Goal: Task Accomplishment & Management: Use online tool/utility

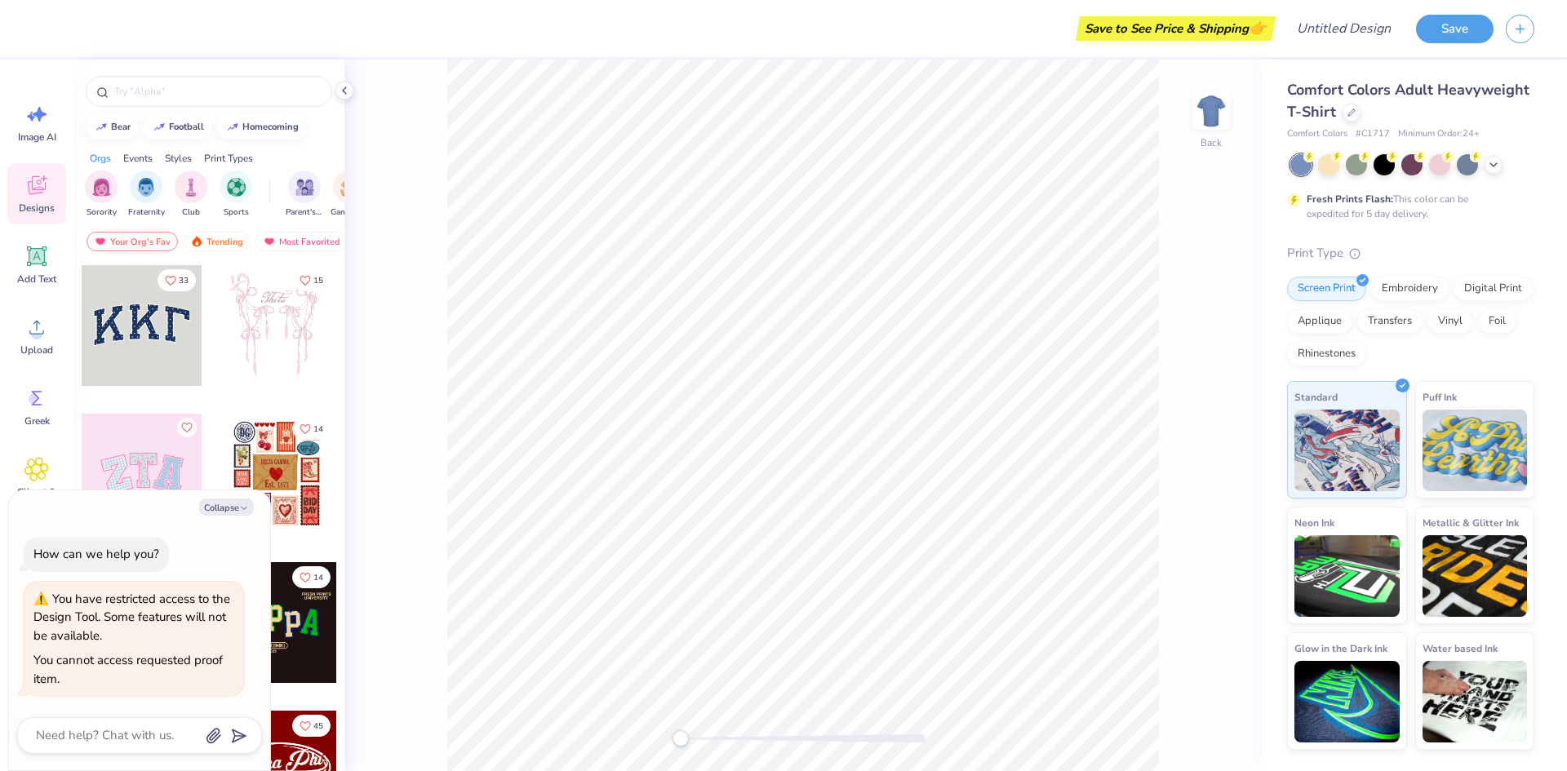
type textarea "x"
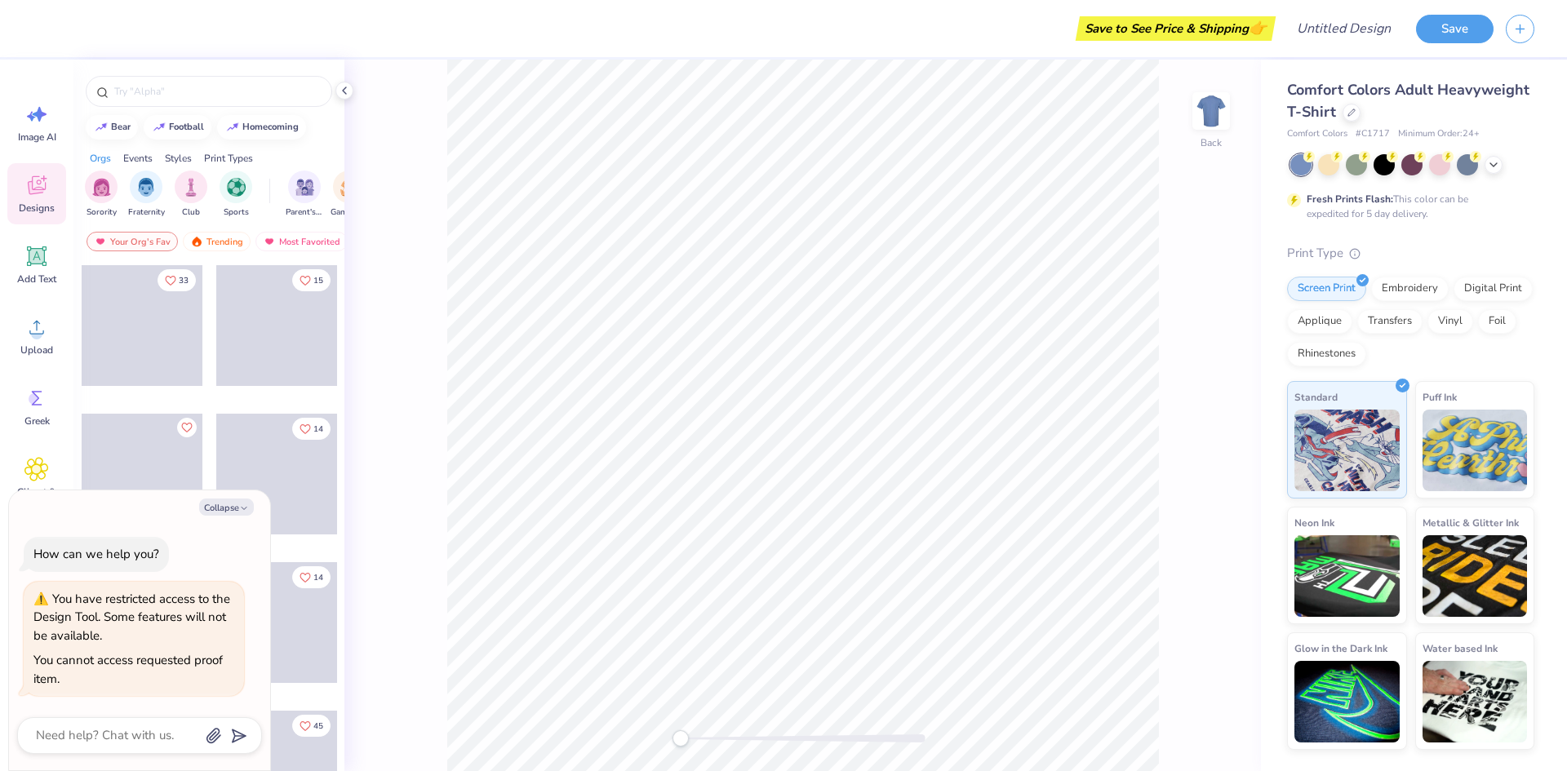
type textarea "x"
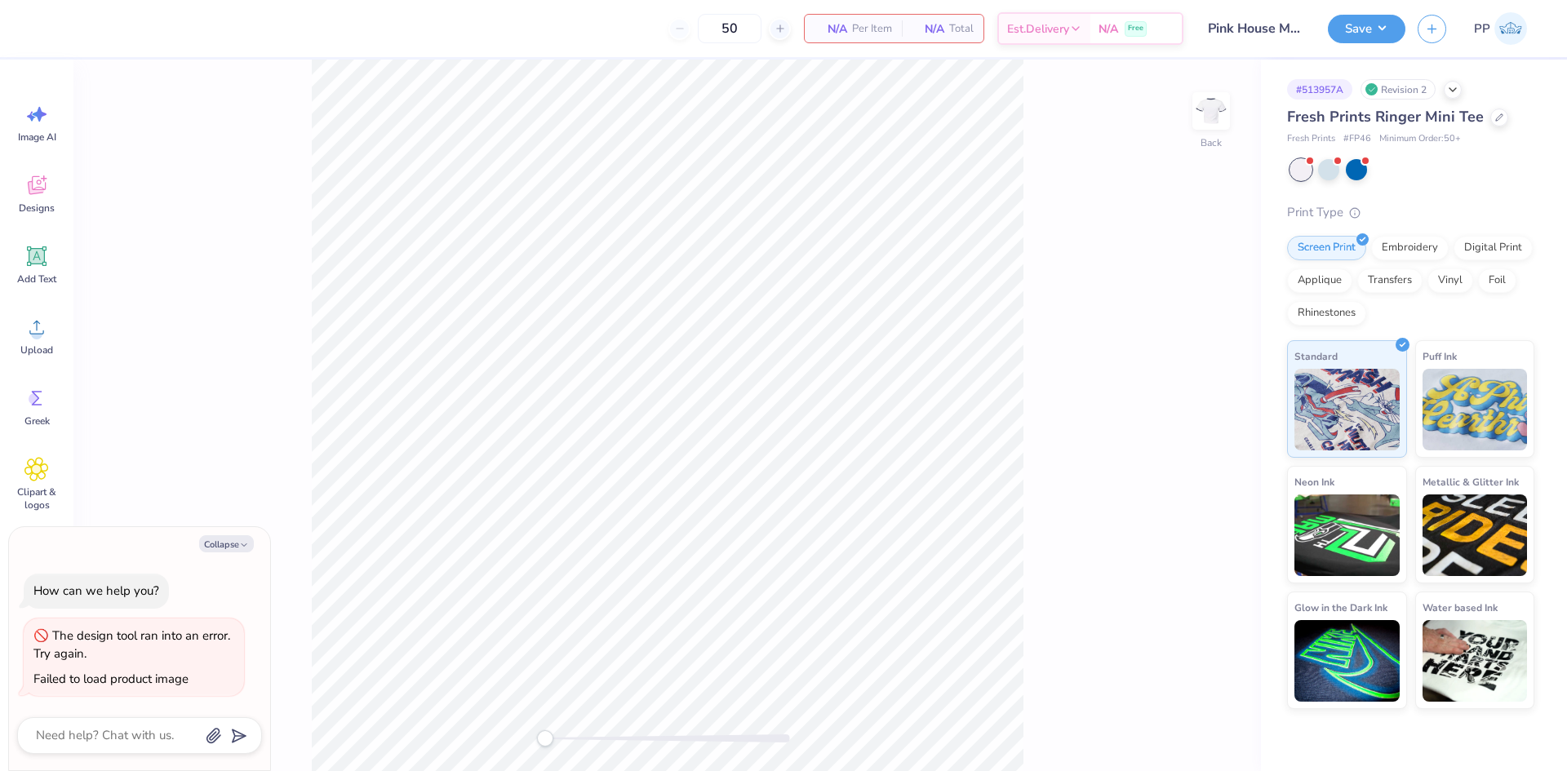
type textarea "x"
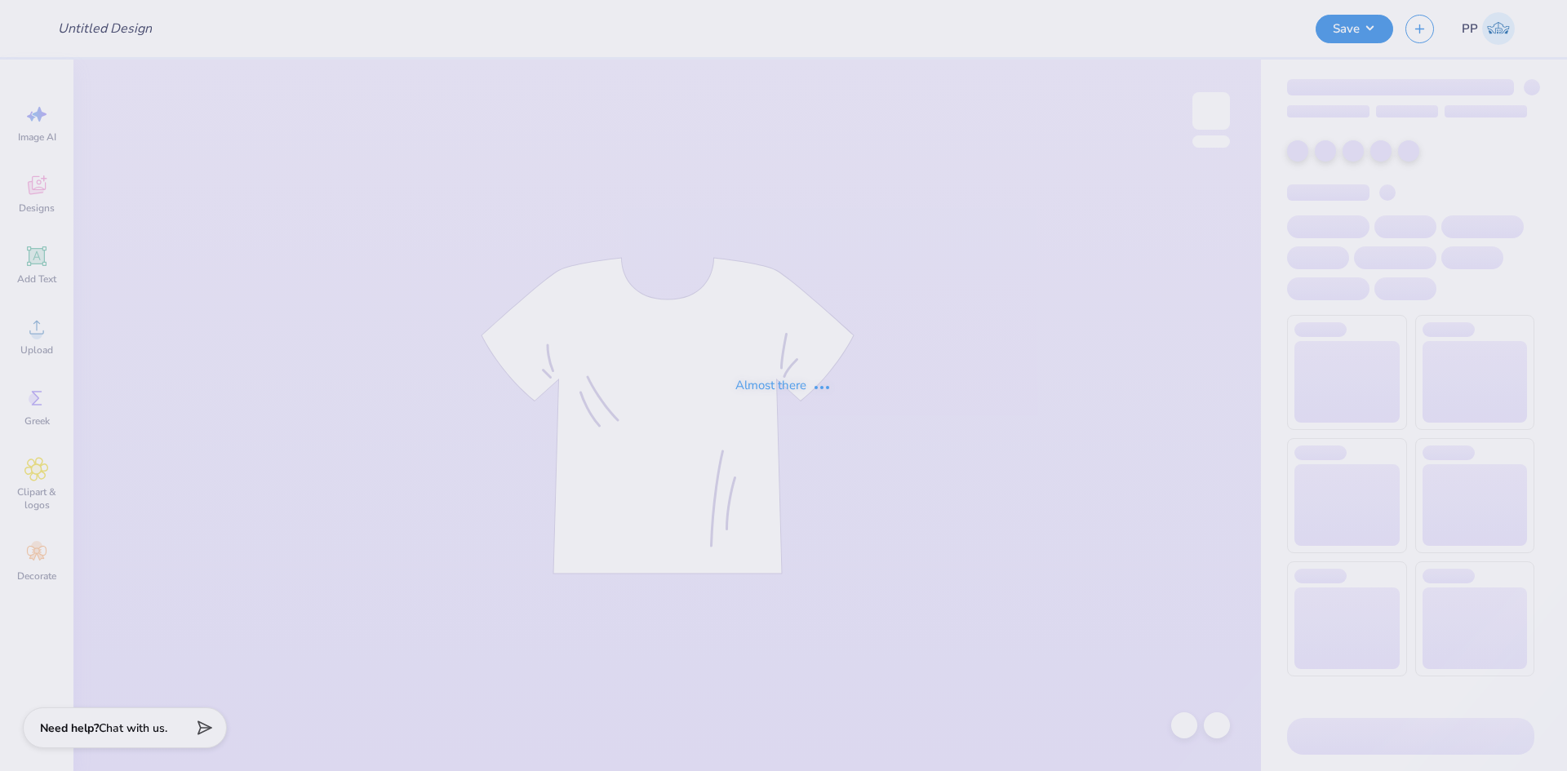
type input "dp vogue"
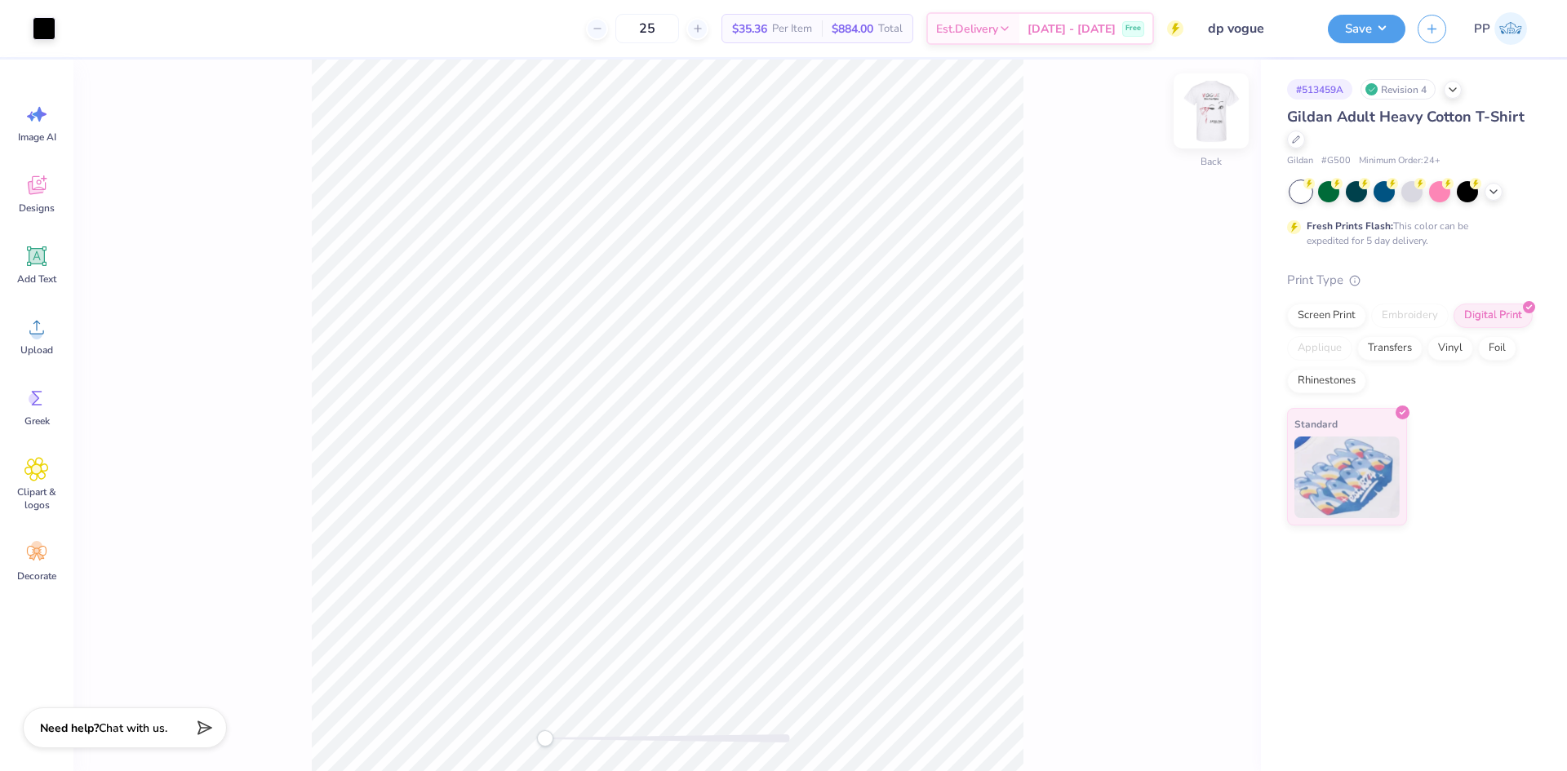
click at [1219, 108] on img at bounding box center [1210, 110] width 65 height 65
click at [1205, 120] on img at bounding box center [1210, 110] width 65 height 65
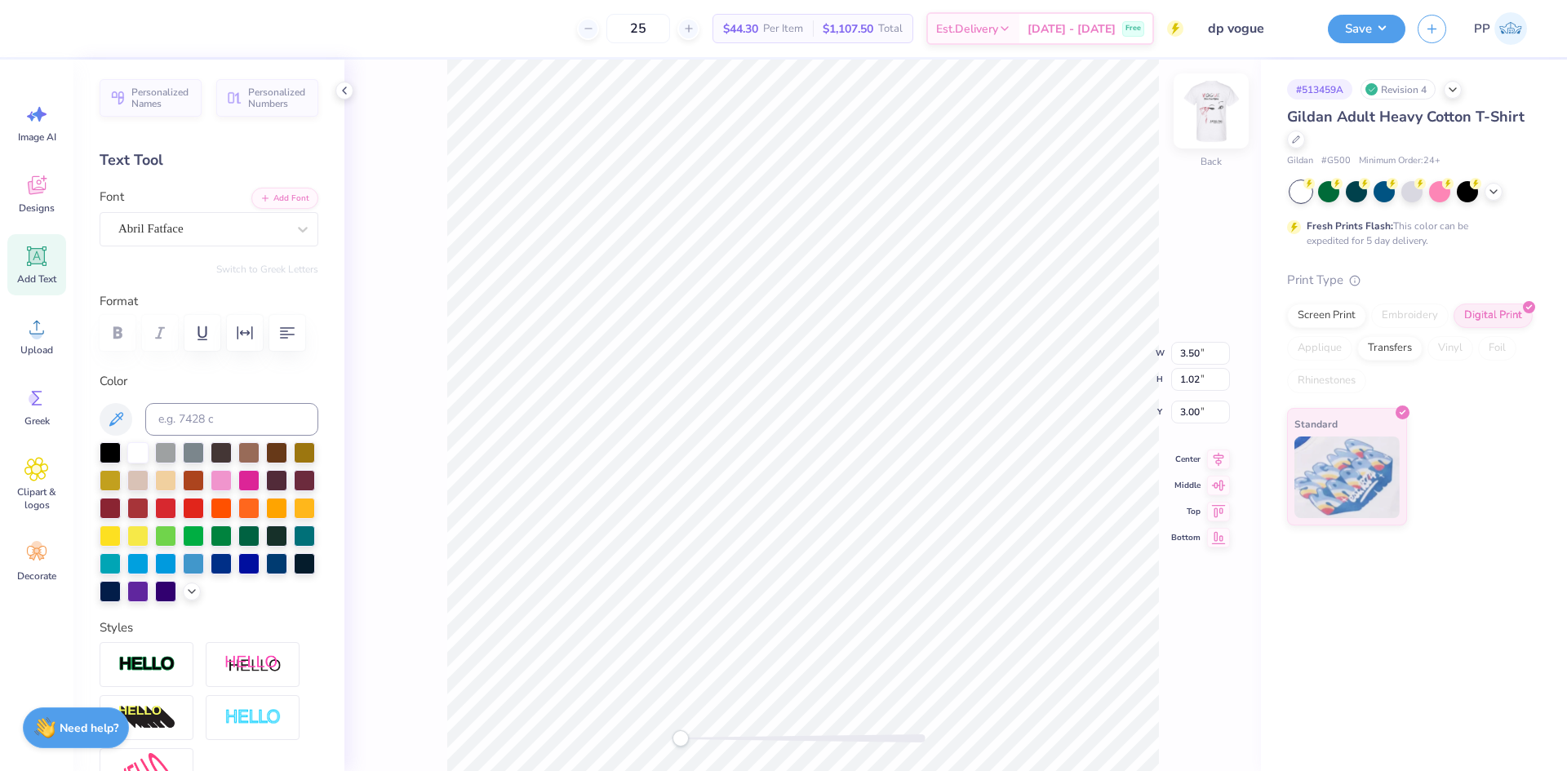
click at [1209, 106] on img at bounding box center [1210, 110] width 65 height 65
click at [851, 593] on li "Ungroup" at bounding box center [859, 590] width 128 height 32
click at [339, 90] on icon at bounding box center [344, 90] width 13 height 13
type input "1.79"
type input "0.63"
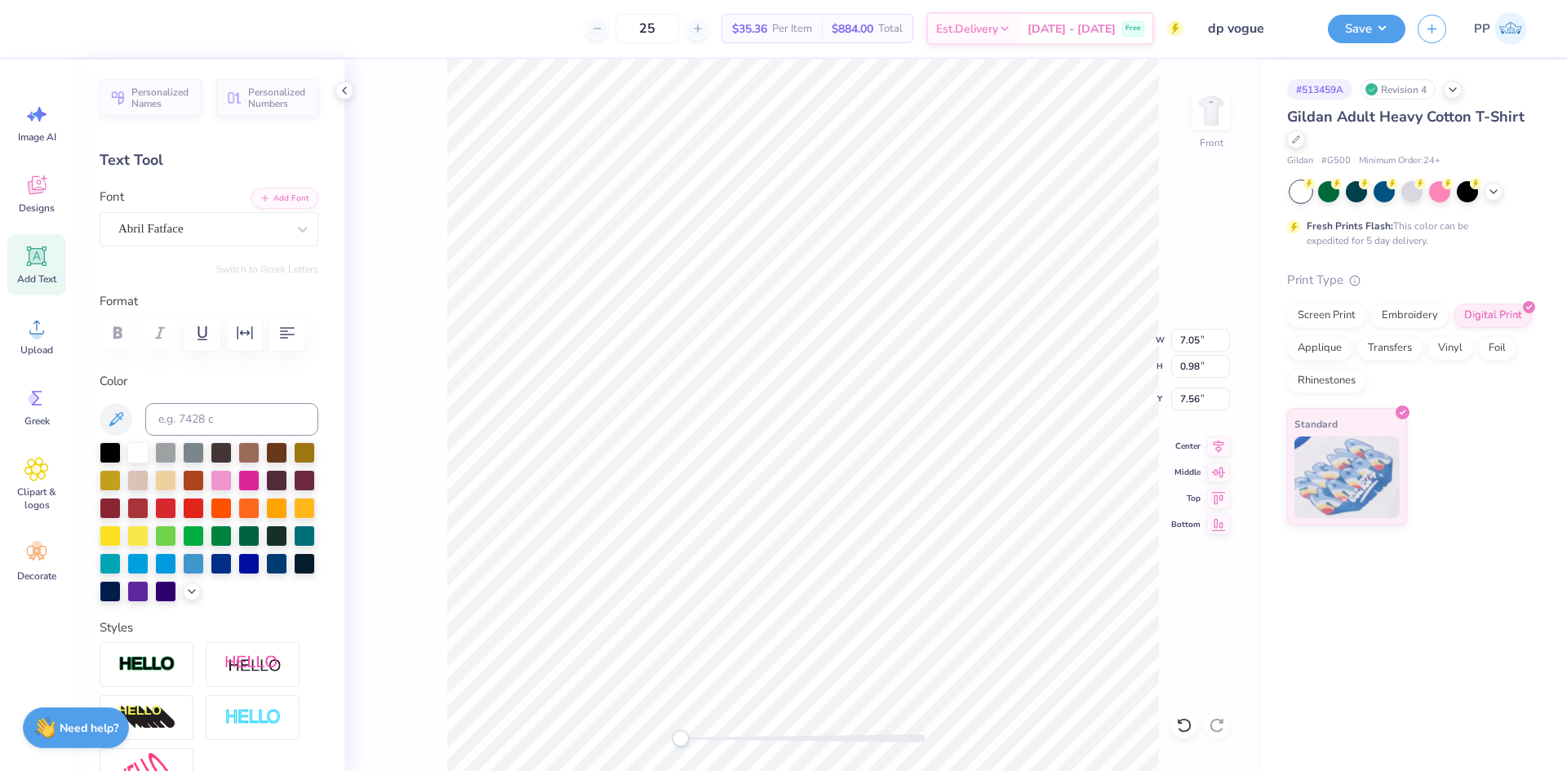
type input "18.65"
type input "1.79"
type input "0.63"
type input "16.62"
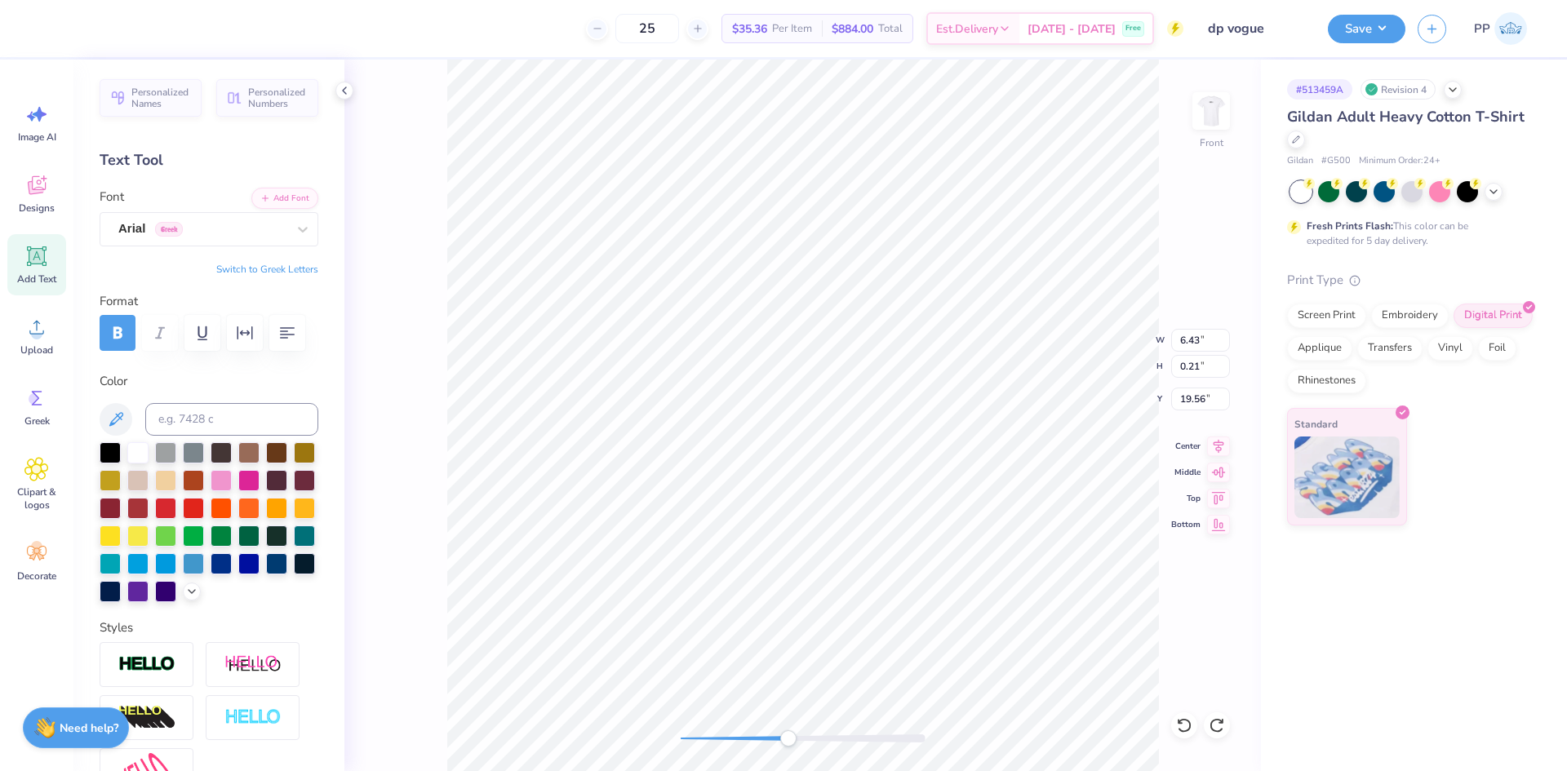
type input "4.48"
type input "19.81"
type input "0.96"
type input "4.14"
type input "16.14"
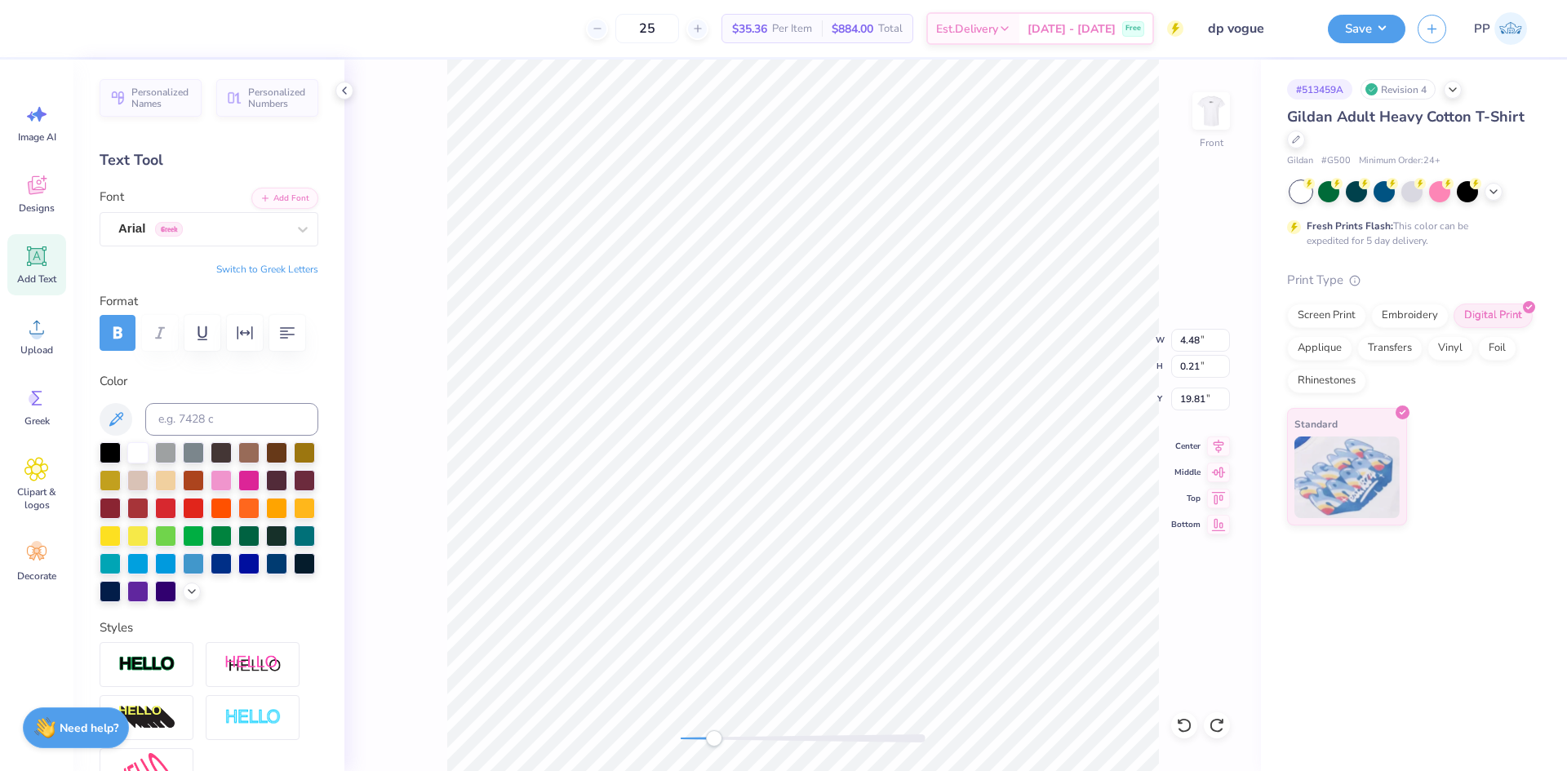
scroll to position [9, 7]
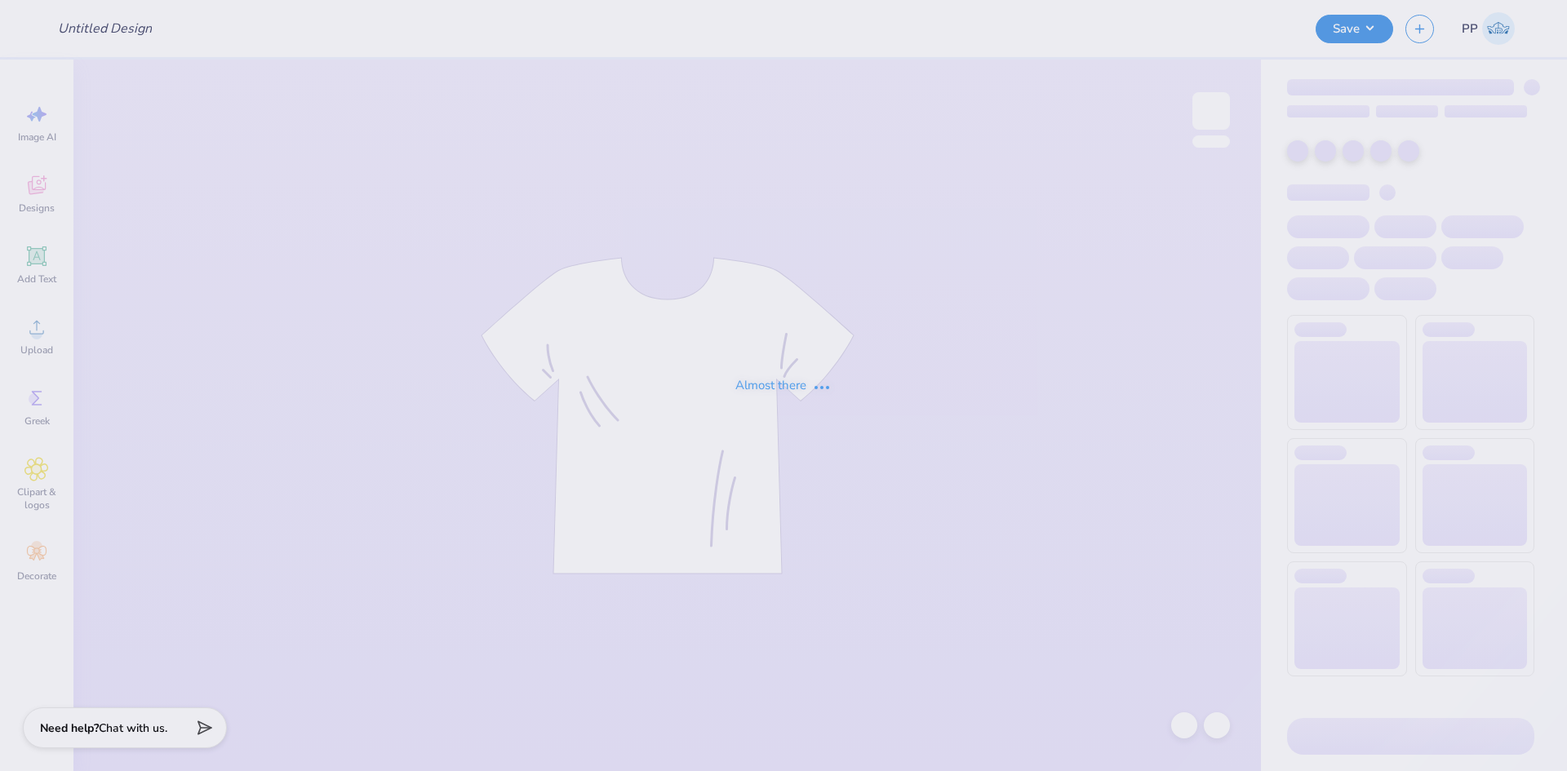
type input "En Motion Dance Set"
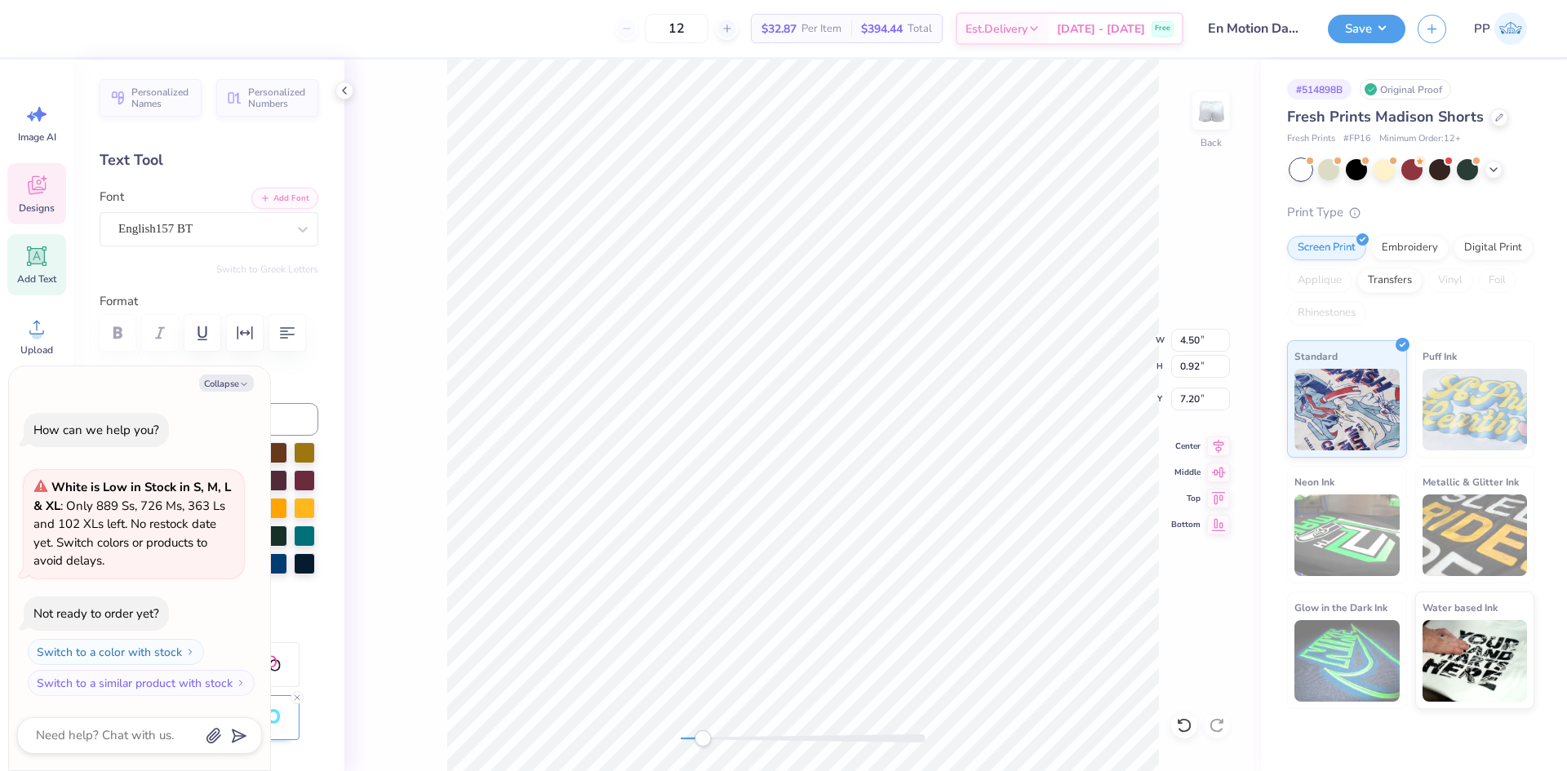
type textarea "x"
type input "2.70"
type input "1.04"
type input "8.12"
type textarea "x"
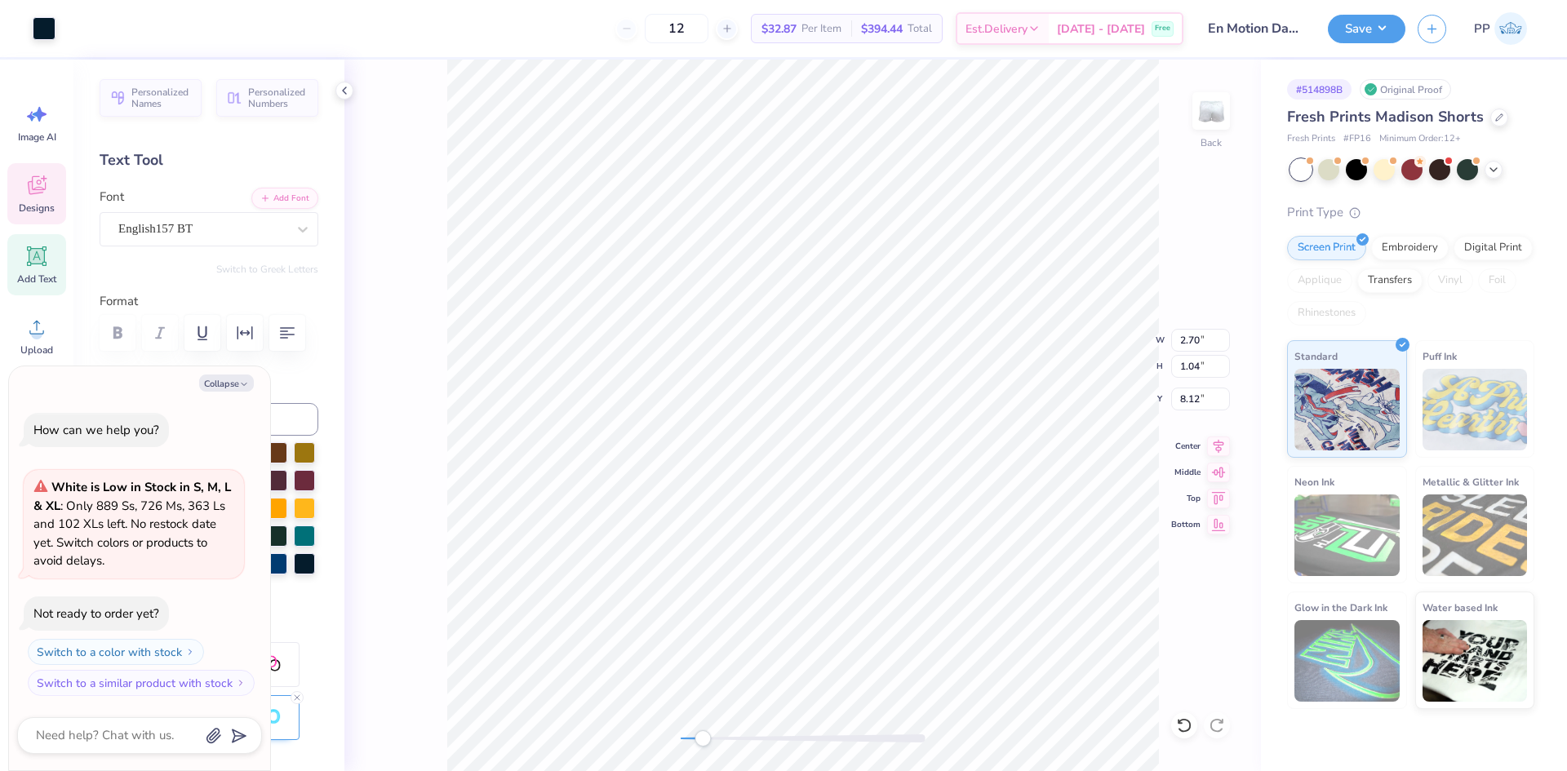
type input "4.50"
type input "0.92"
type input "7.20"
click at [342, 90] on icon at bounding box center [344, 90] width 13 height 13
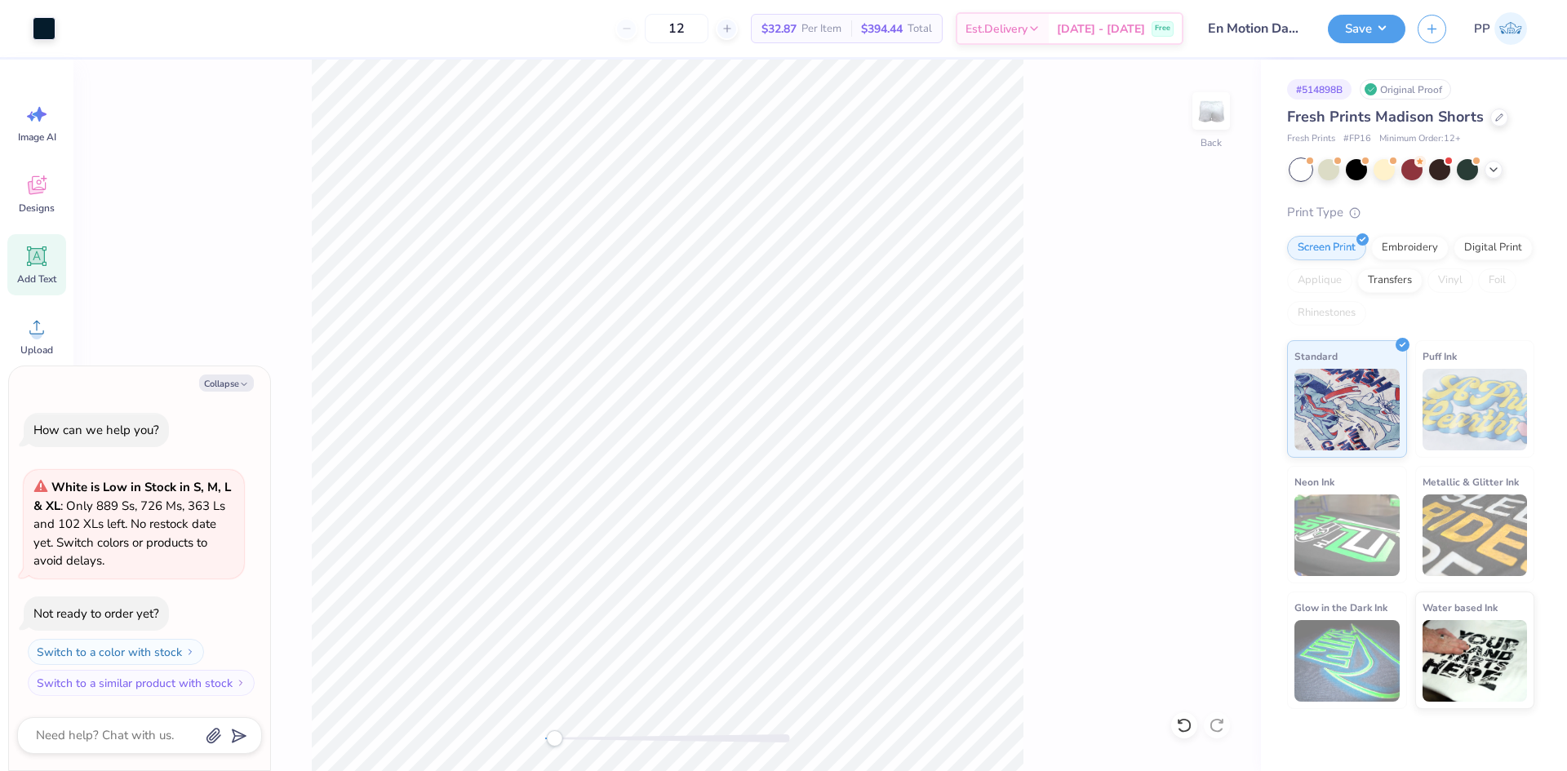
type textarea "x"
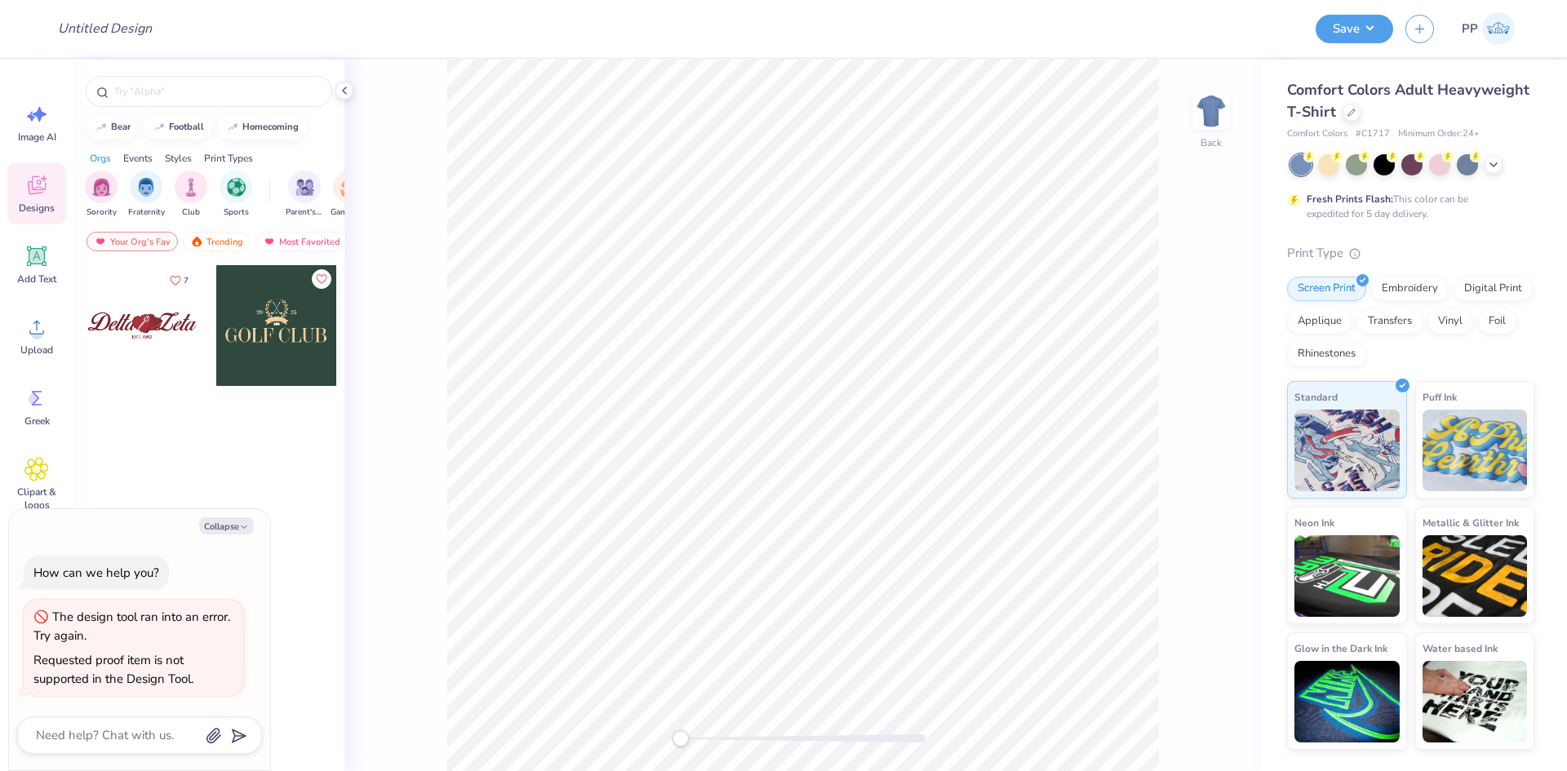
type textarea "x"
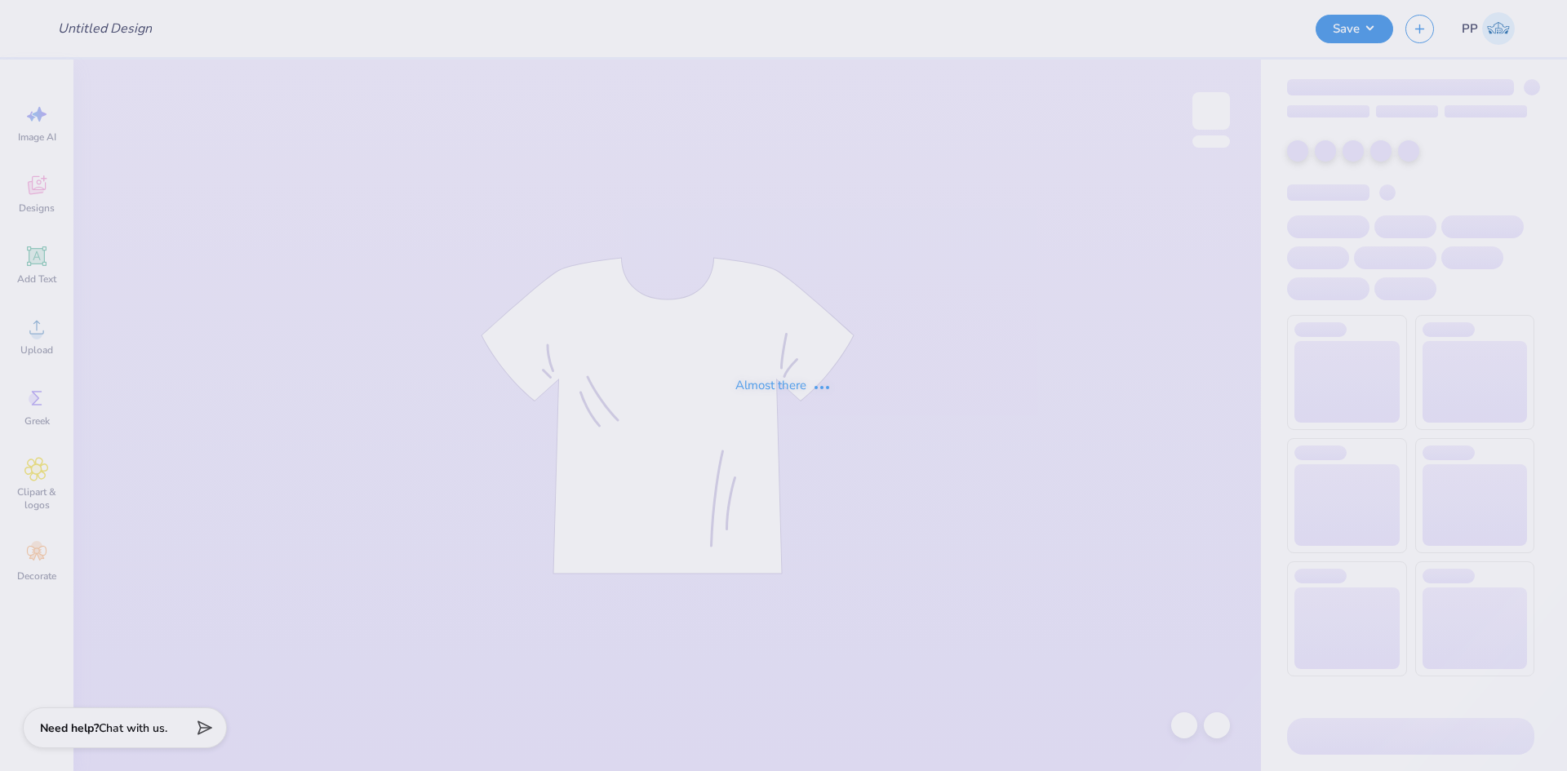
type input "pie a pi bows"
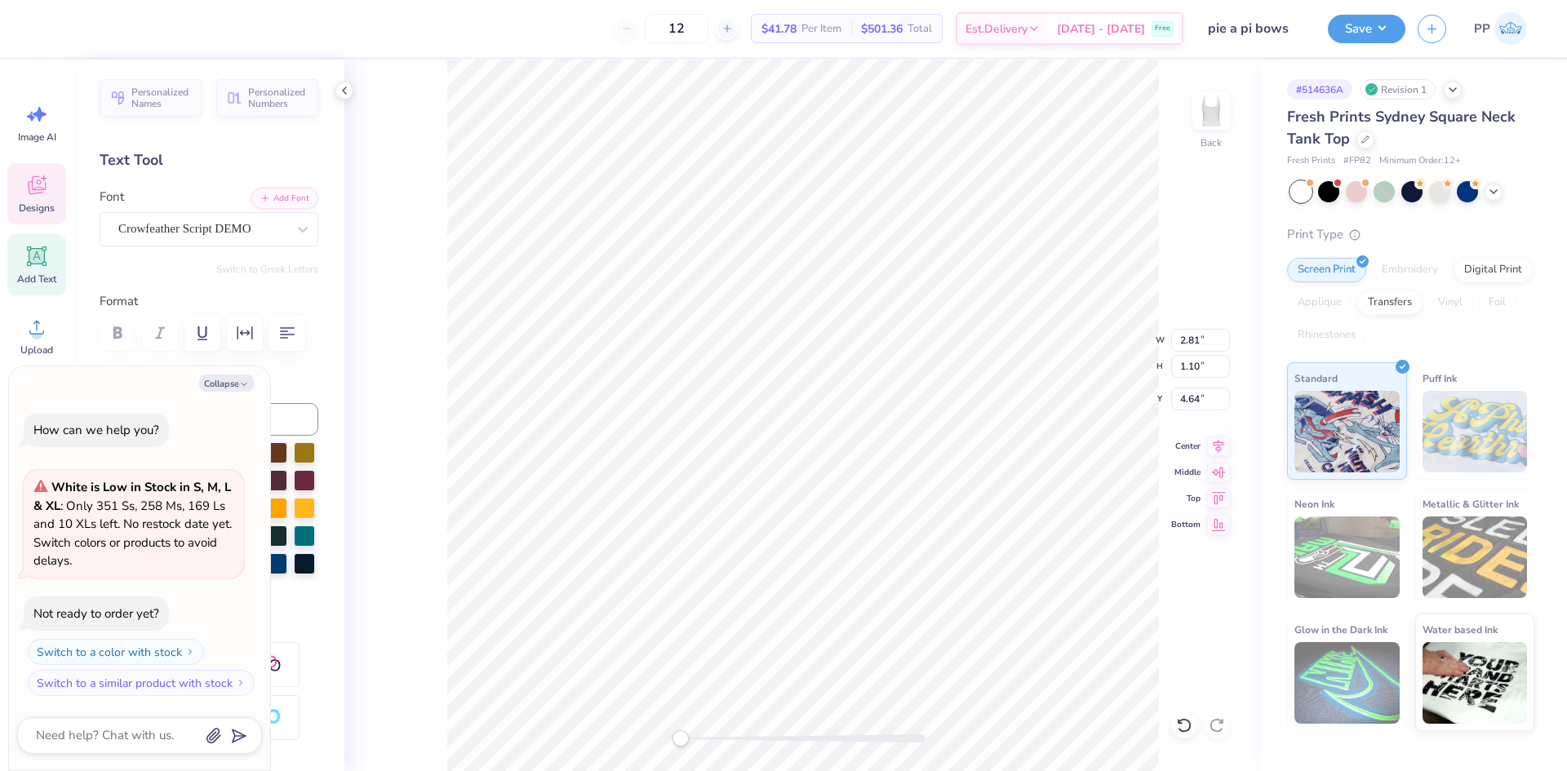
type textarea "x"
type input "7.00"
type input "0.20"
type input "7.25"
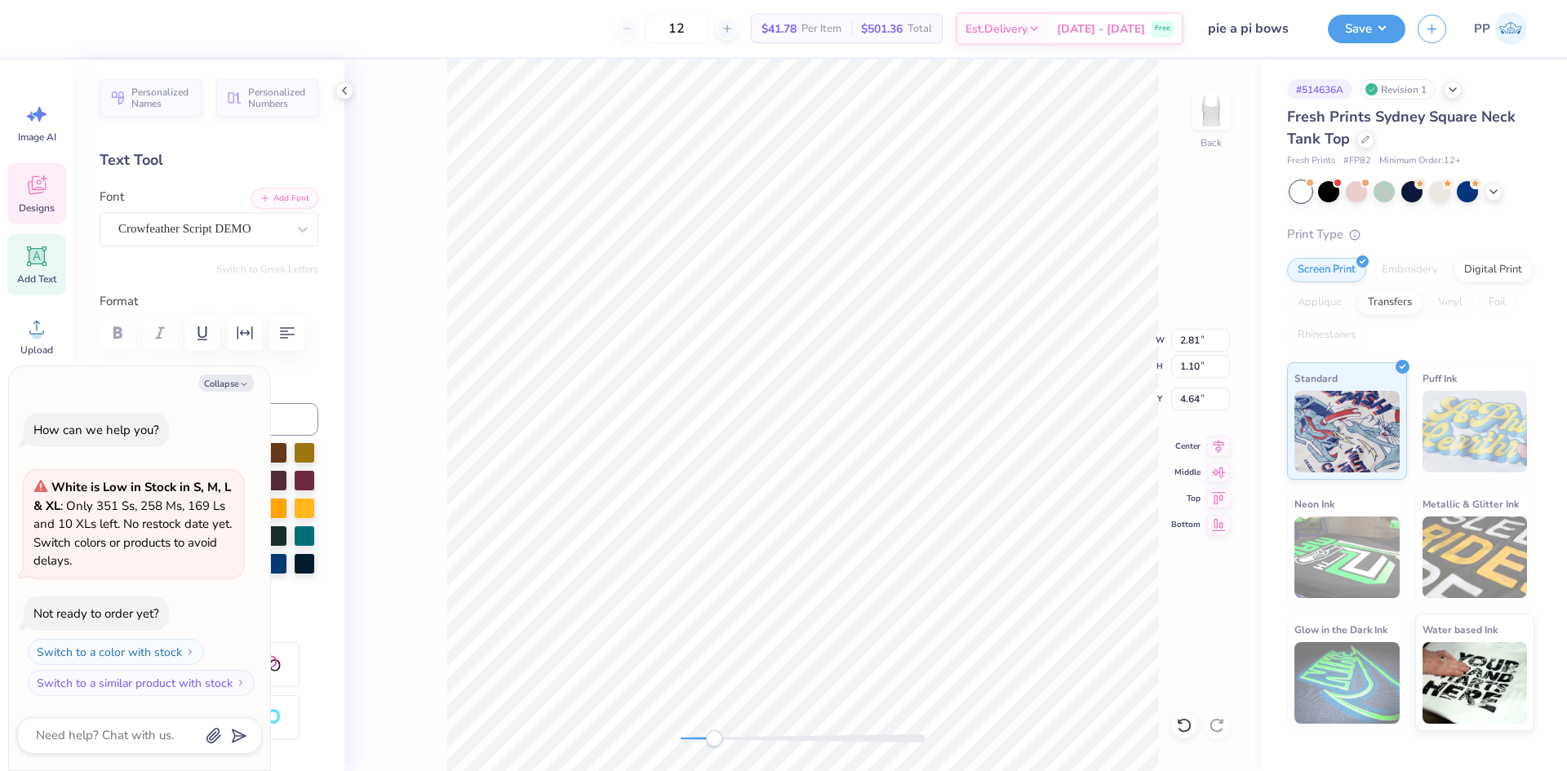
type textarea "x"
type input "7.00"
type input "0.20"
type input "7.25"
click at [1222, 106] on img at bounding box center [1210, 110] width 65 height 65
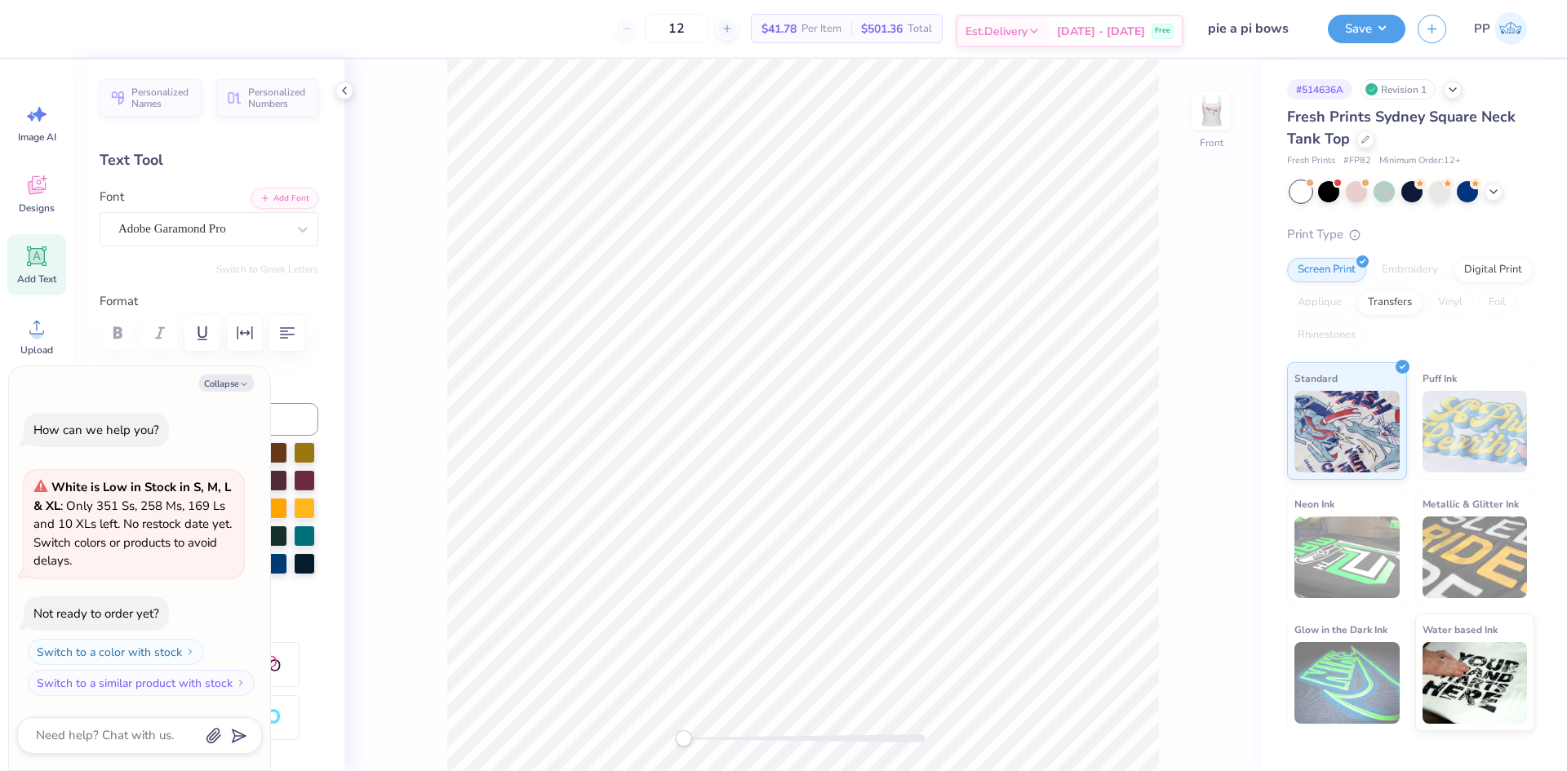
type textarea "x"
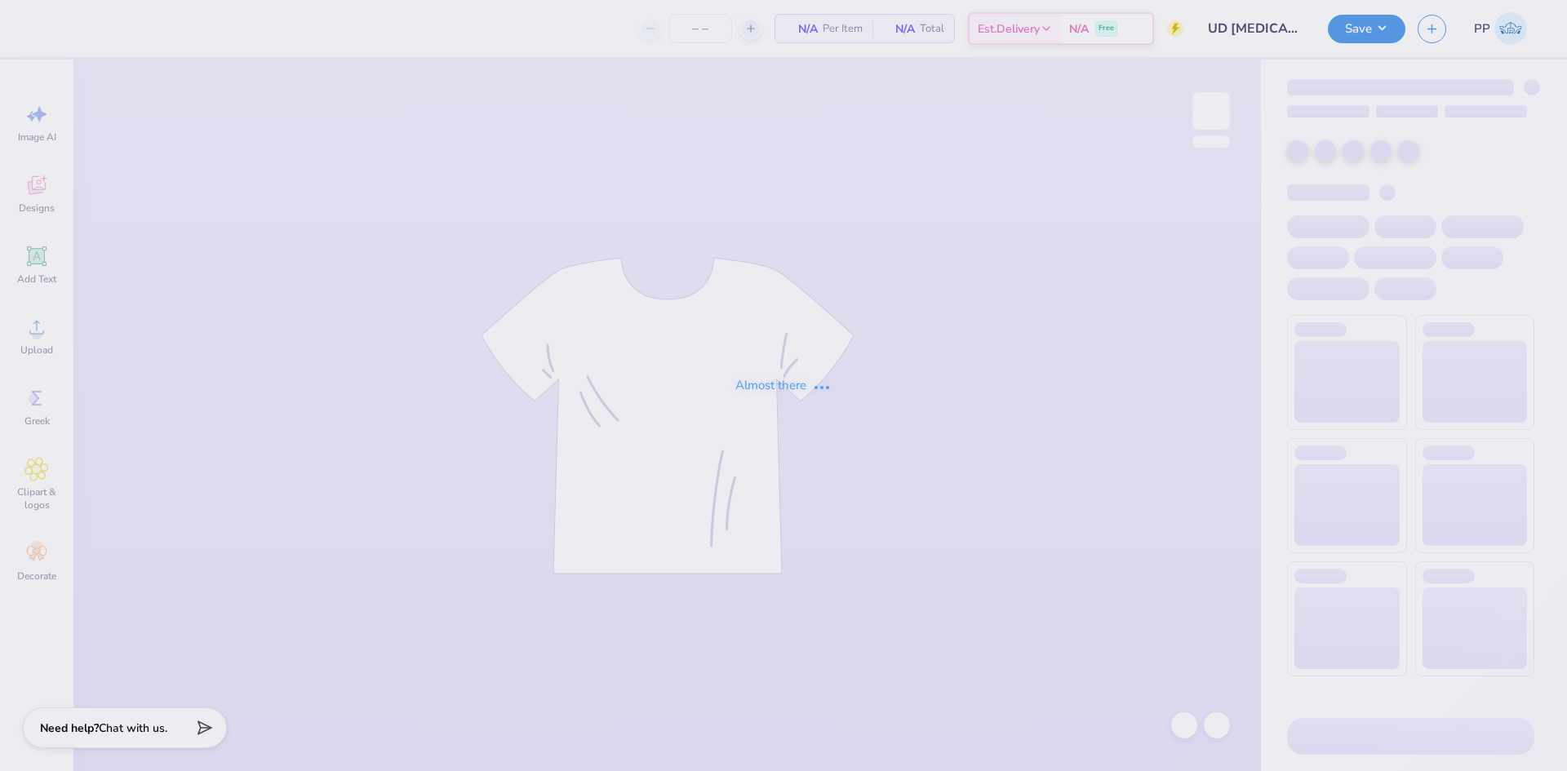
type input "150"
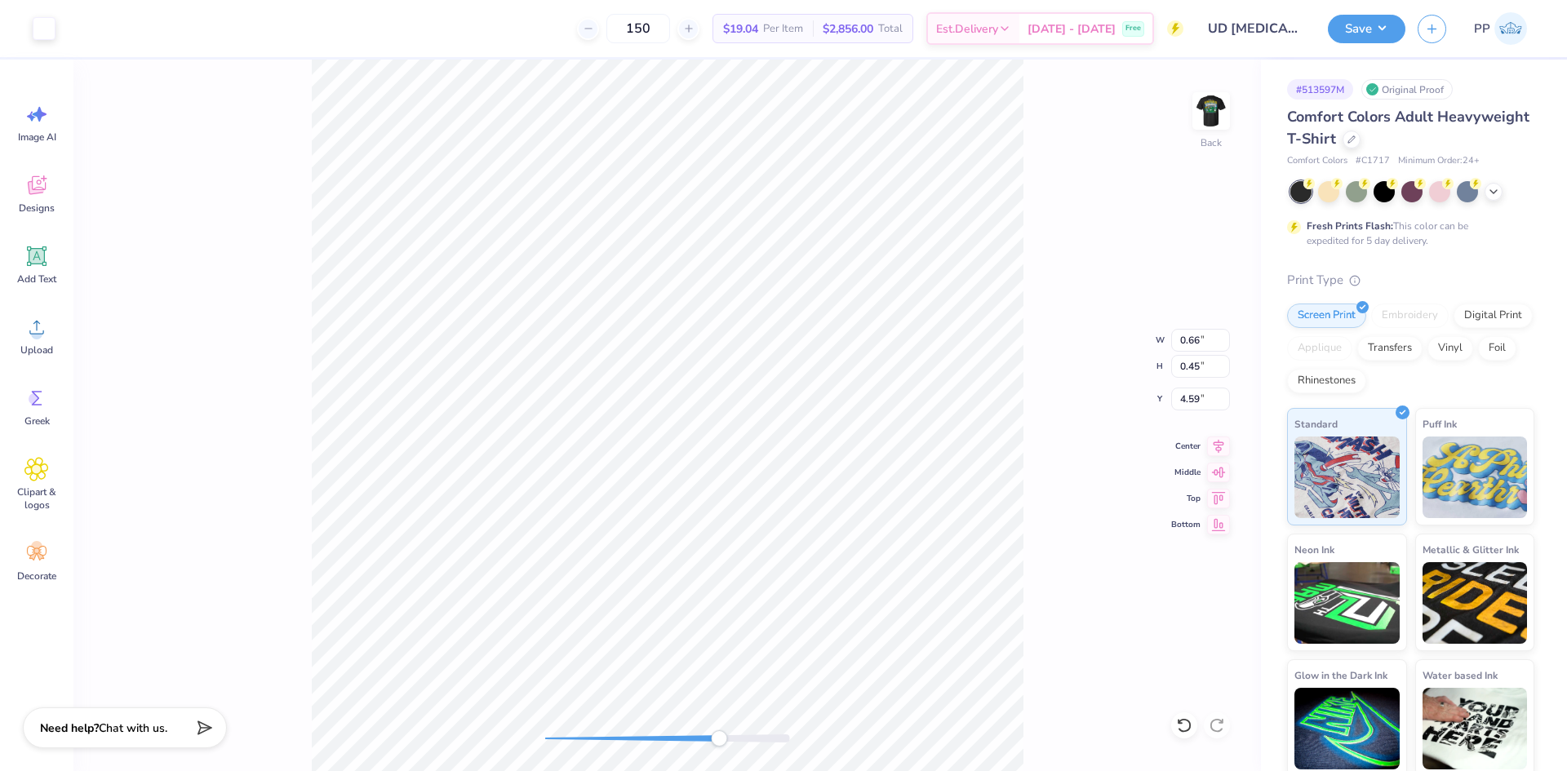
type input "1.06"
type input "0.38"
type input "4.64"
type input "0.35"
type input "0.45"
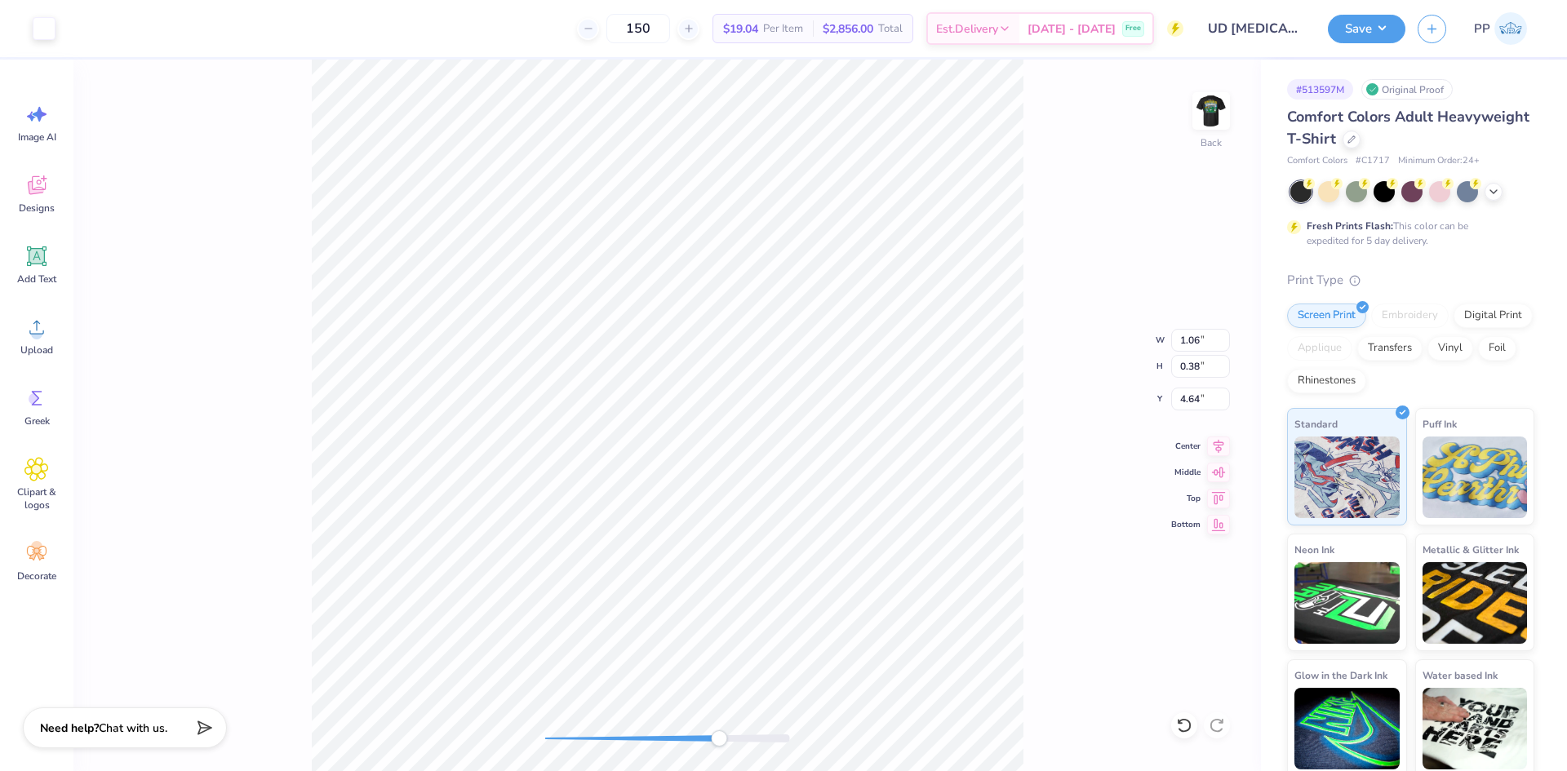
type input "4.61"
type input "1.18"
type input "0.35"
click at [1198, 113] on img at bounding box center [1210, 110] width 65 height 65
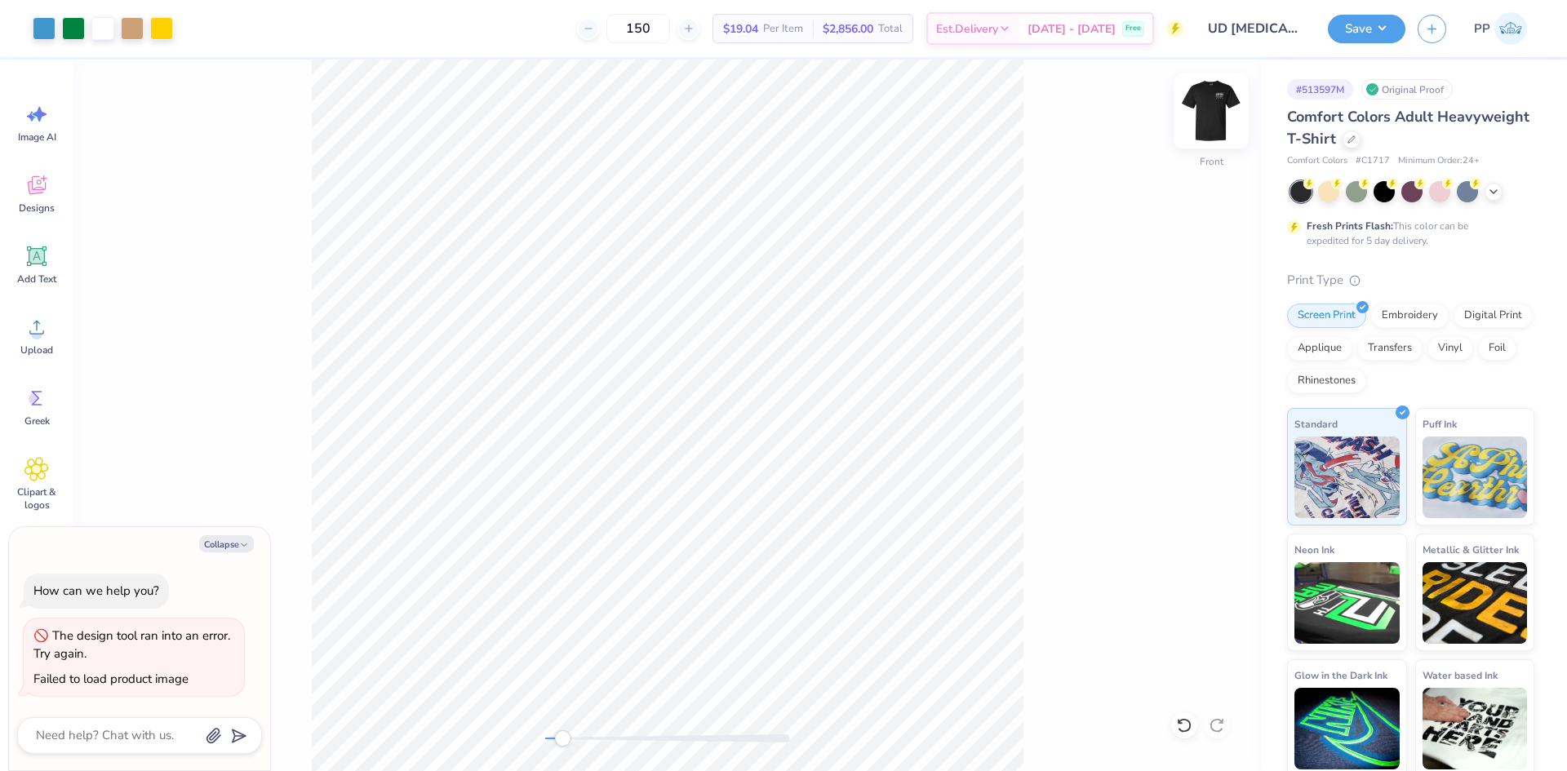
click at [1213, 112] on img at bounding box center [1210, 110] width 65 height 65
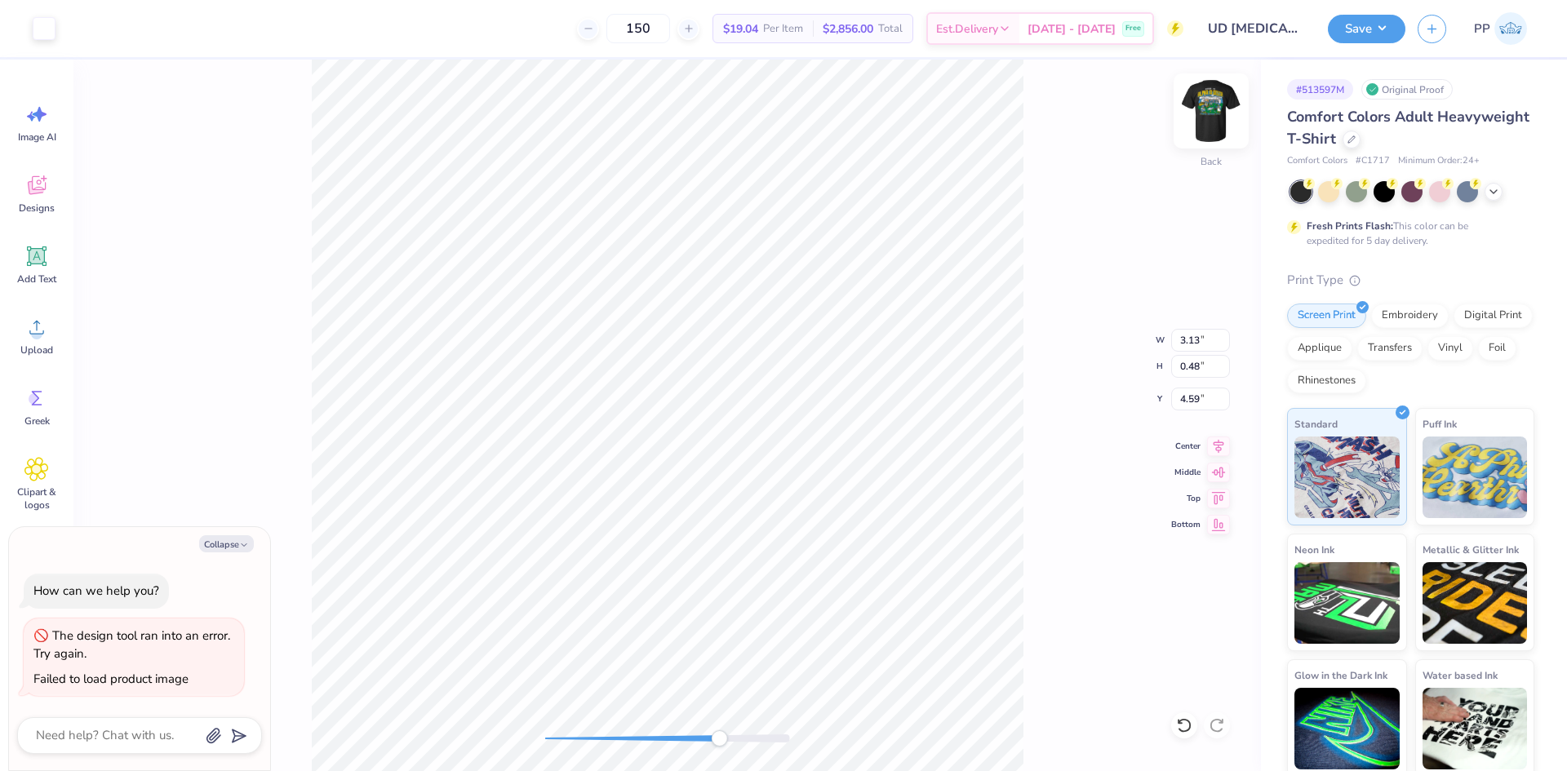
click at [1213, 113] on img at bounding box center [1210, 110] width 65 height 65
type textarea "x"
type input "0.81"
type input "1.05"
type input "14.80"
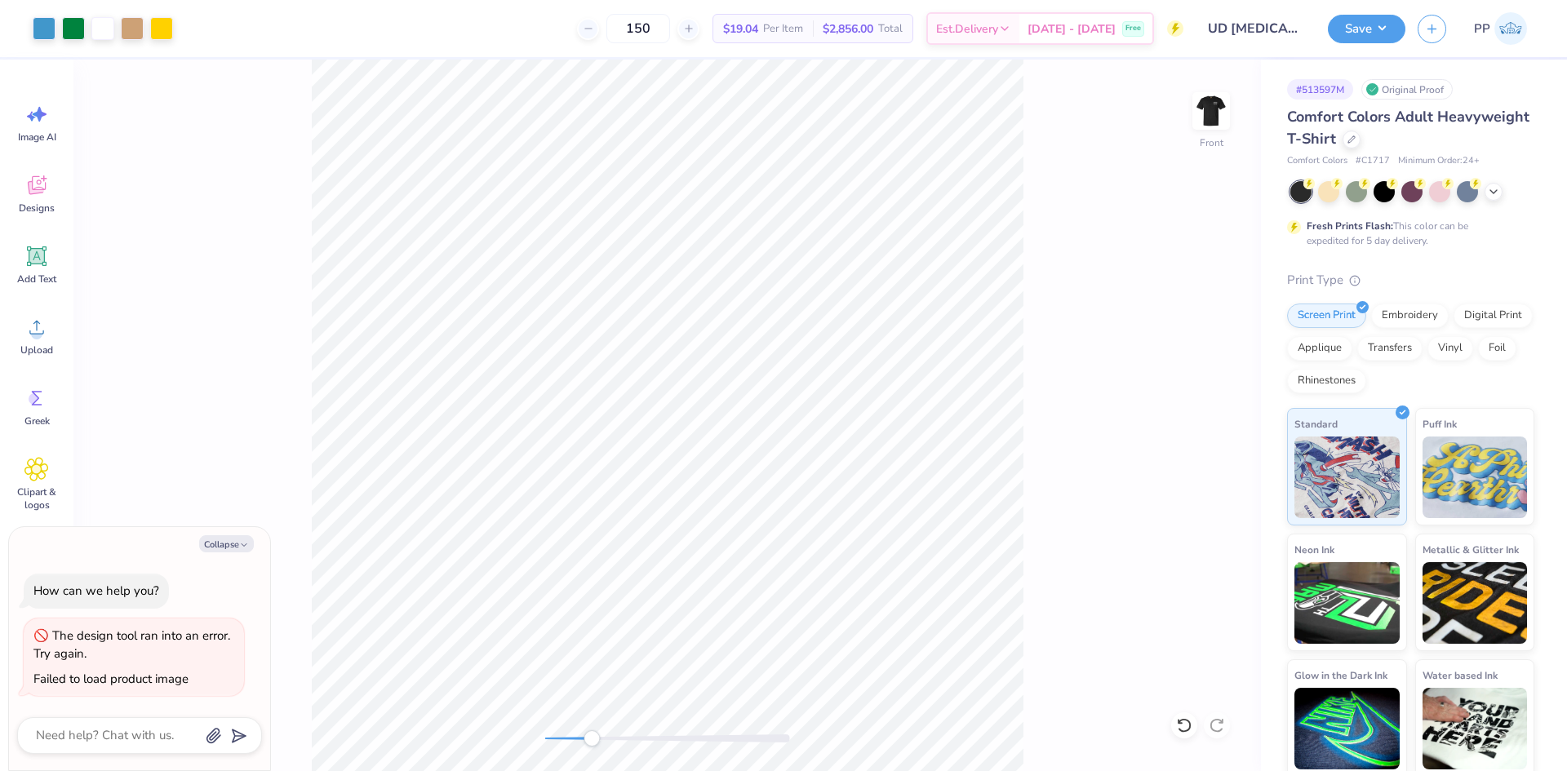
type textarea "x"
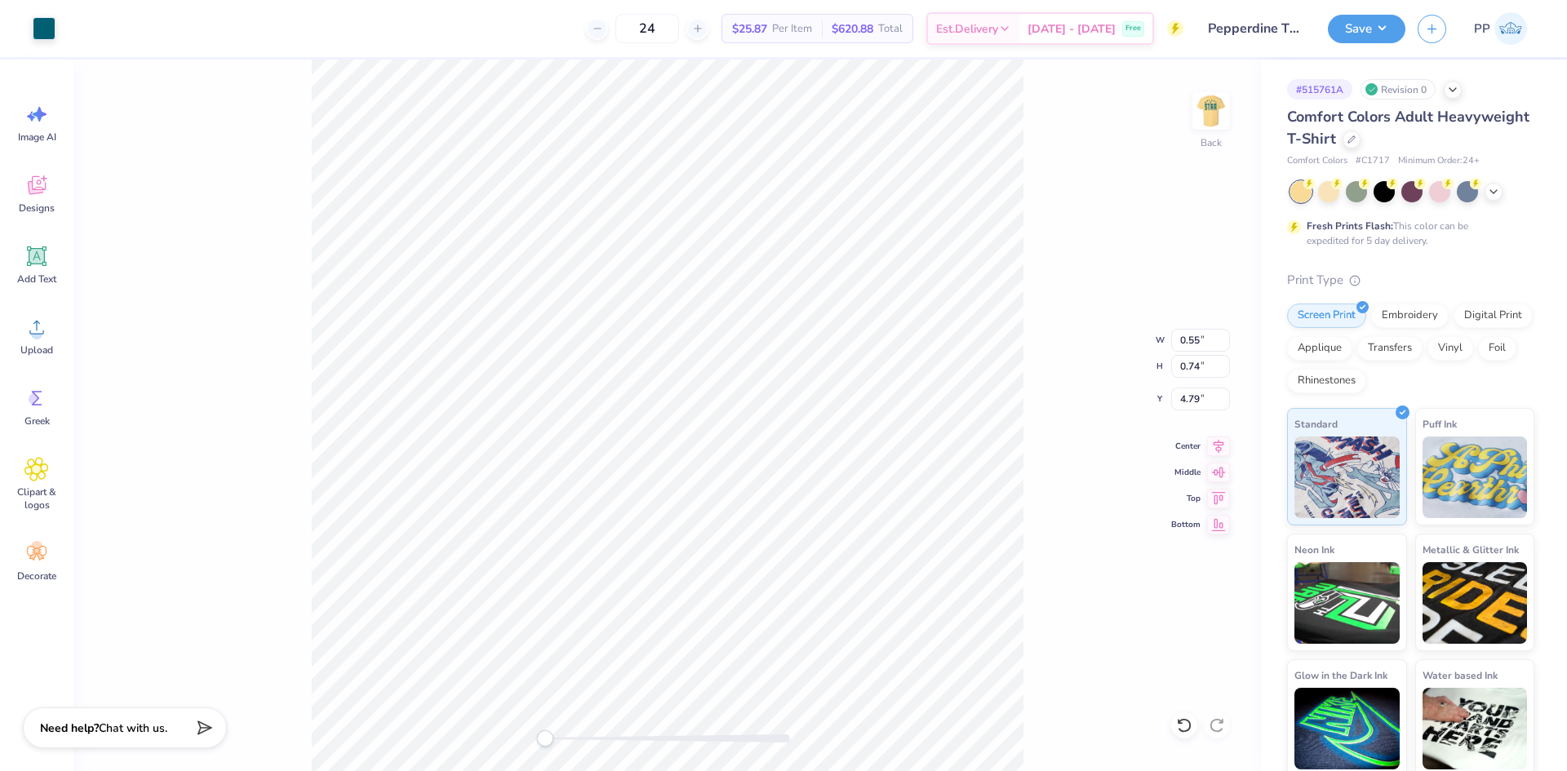
type input "0.47"
type input "0.72"
type input "4.82"
click at [1218, 113] on img at bounding box center [1210, 110] width 65 height 65
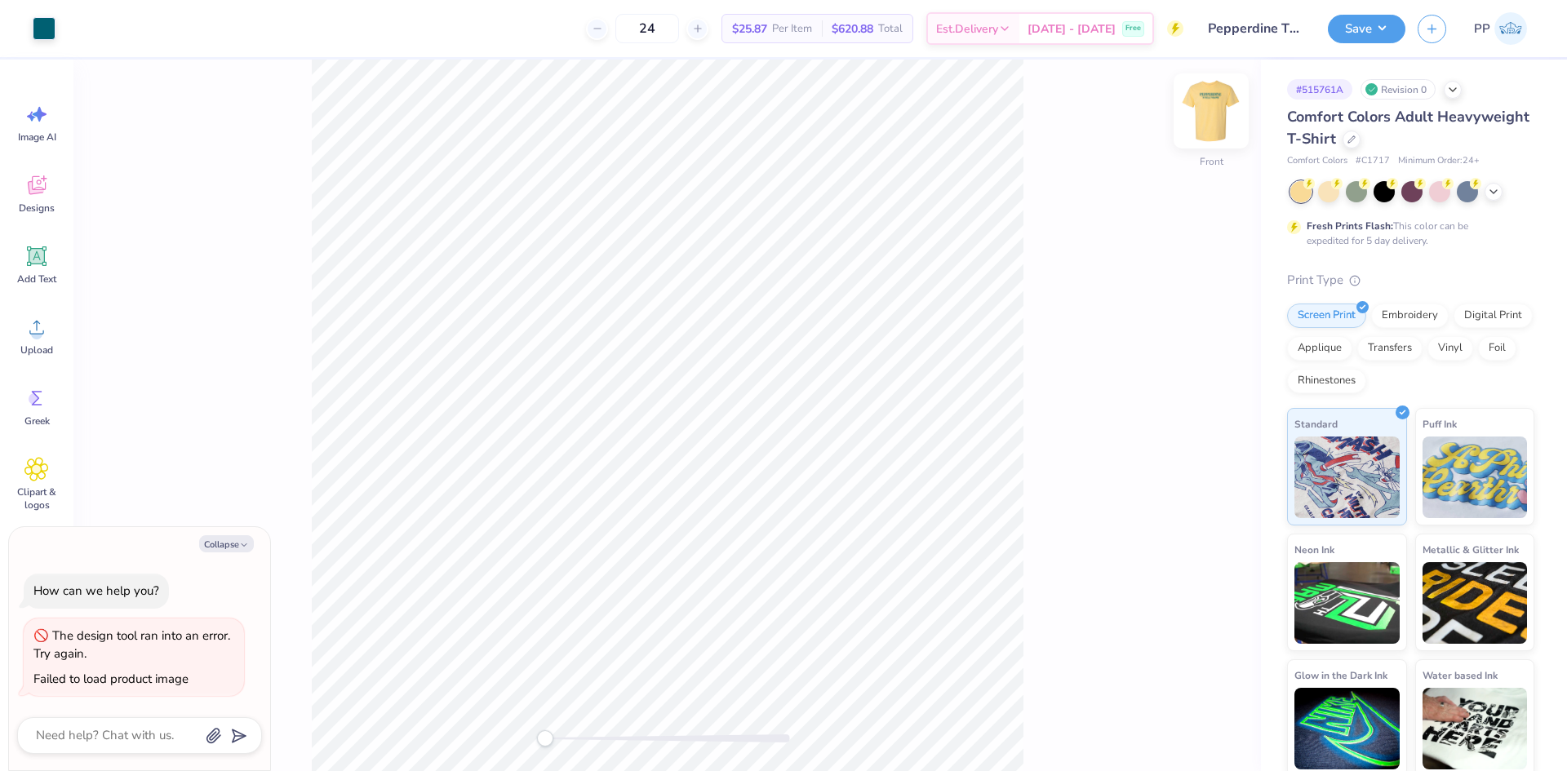
click at [1205, 111] on img at bounding box center [1210, 110] width 65 height 65
click at [1212, 125] on img at bounding box center [1210, 110] width 65 height 65
click at [1212, 125] on img at bounding box center [1211, 111] width 33 height 33
drag, startPoint x: 1152, startPoint y: 277, endPoint x: 1129, endPoint y: 291, distance: 27.4
click at [1152, 277] on div "Back" at bounding box center [666, 416] width 1187 height 712
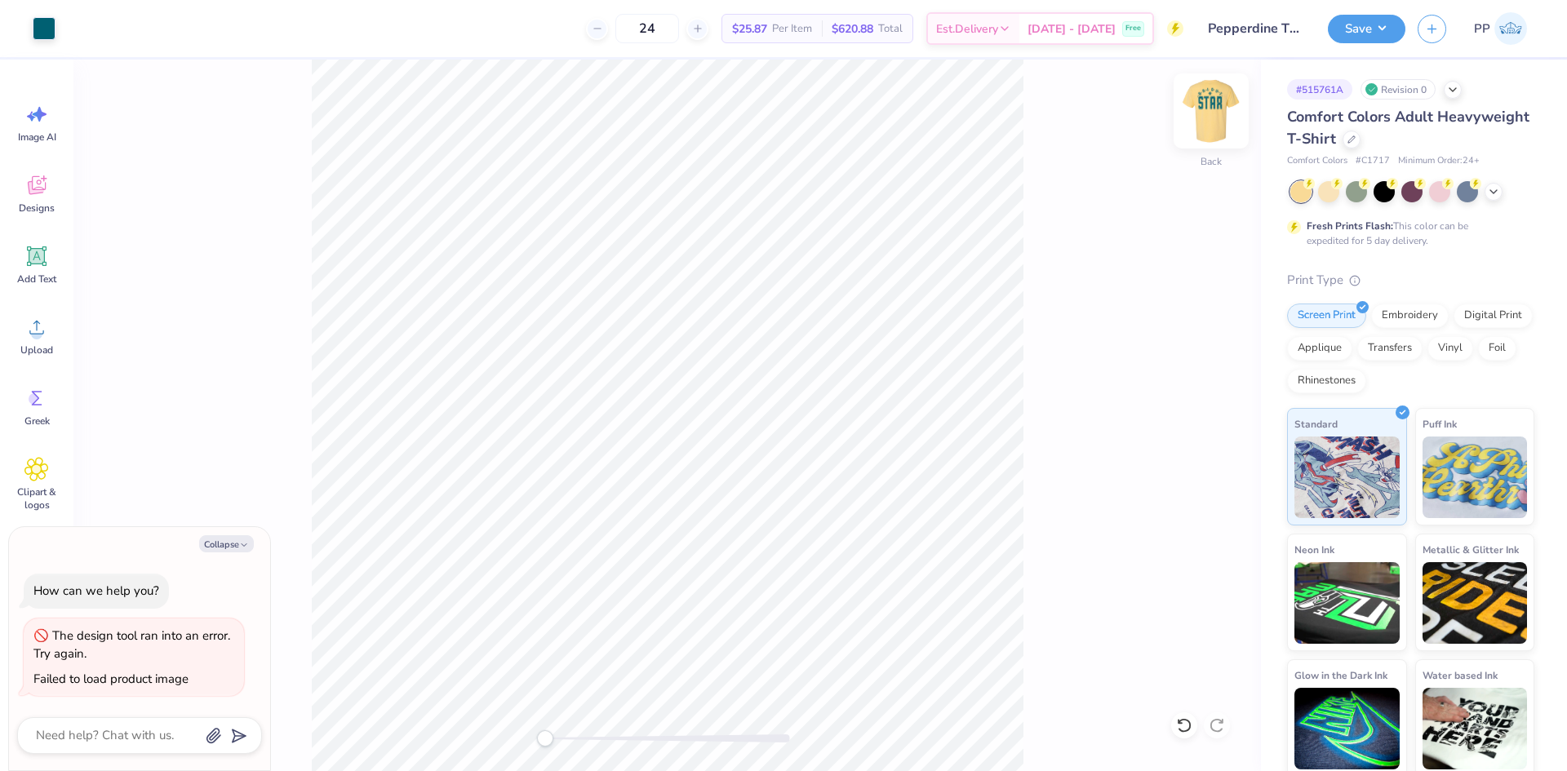
click at [1198, 114] on img at bounding box center [1210, 110] width 65 height 65
click at [1198, 115] on img at bounding box center [1211, 111] width 33 height 33
type textarea "x"
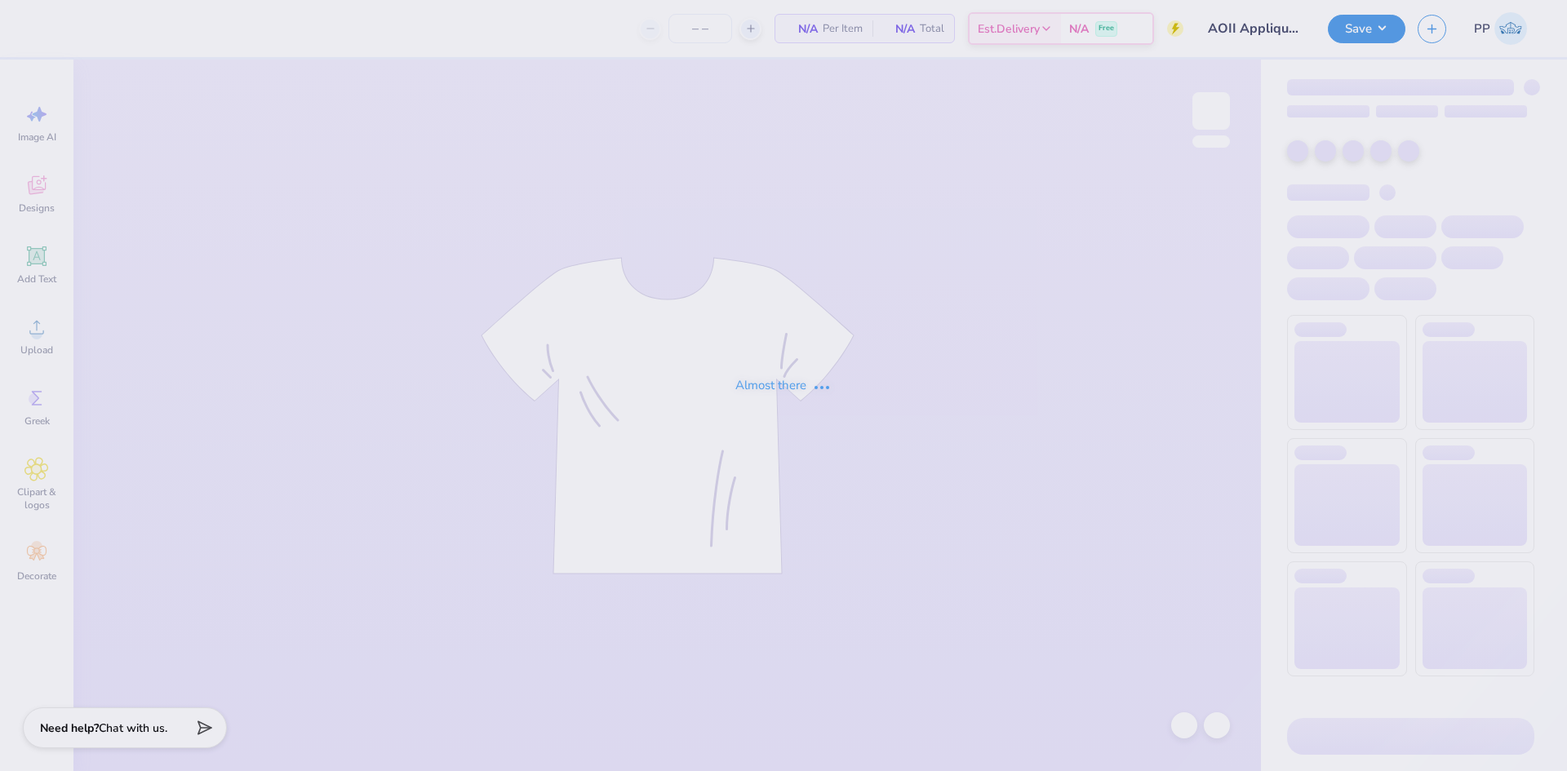
type input "24"
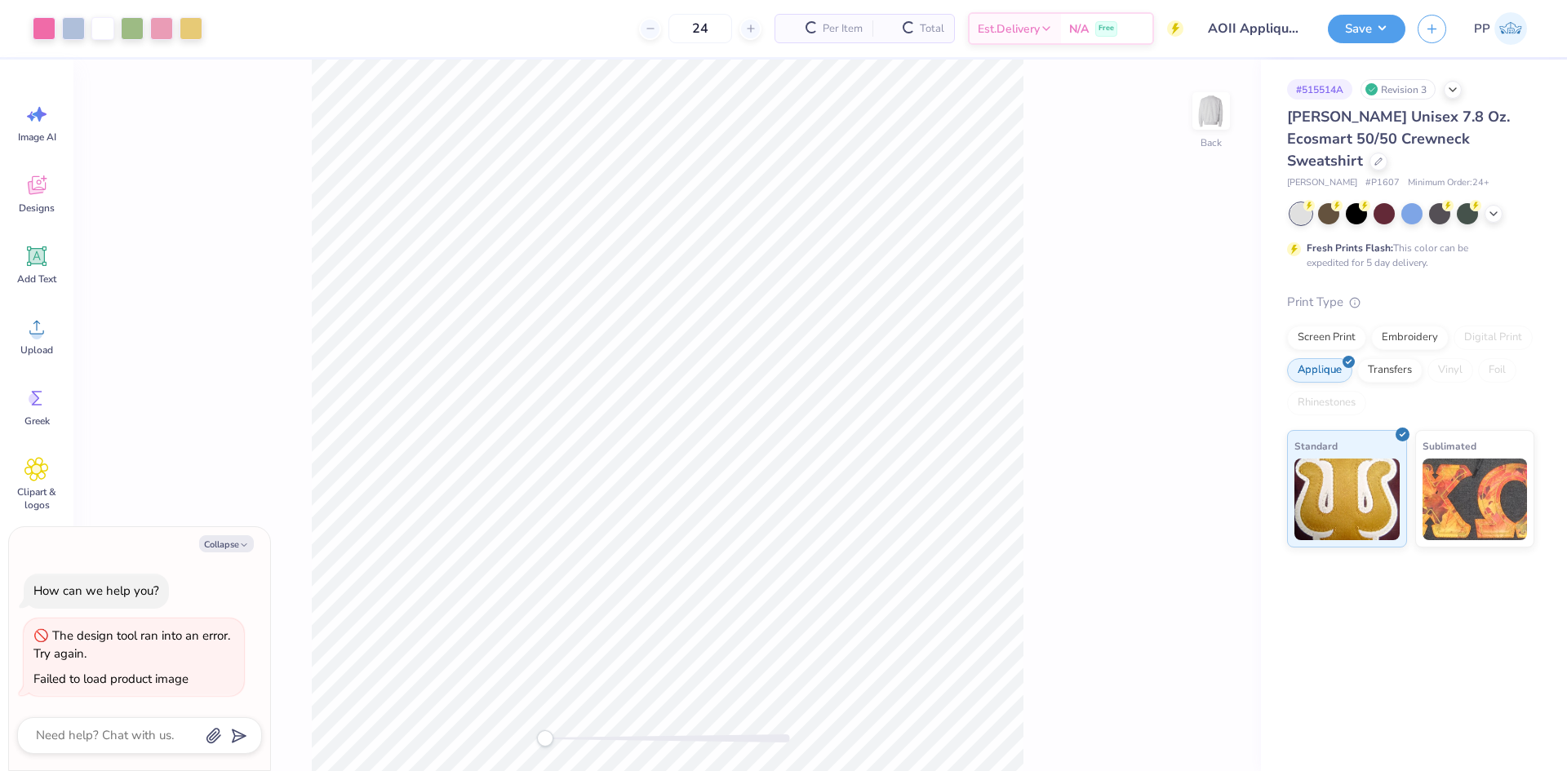
type textarea "x"
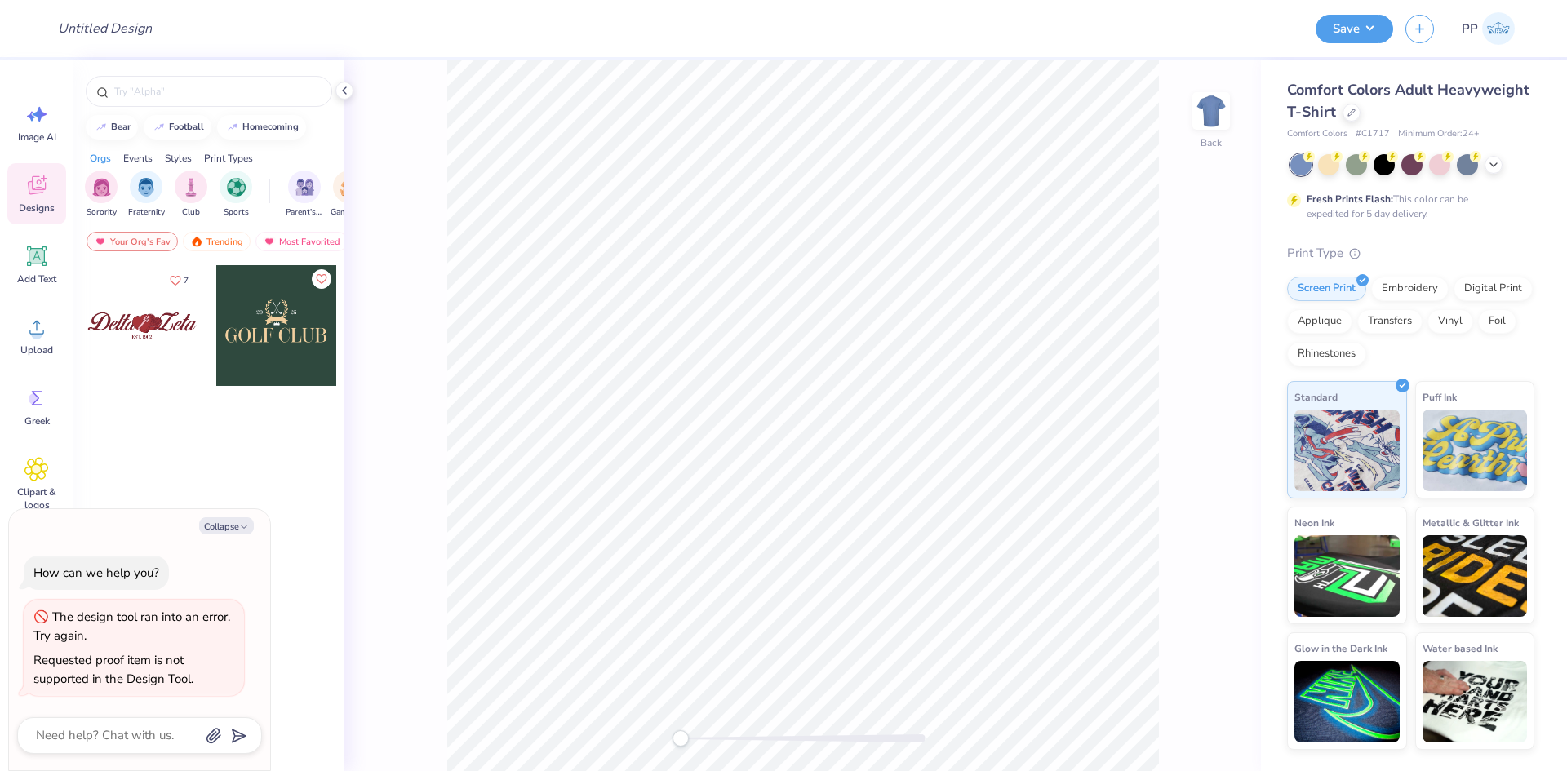
type textarea "x"
